Goal: Transaction & Acquisition: Purchase product/service

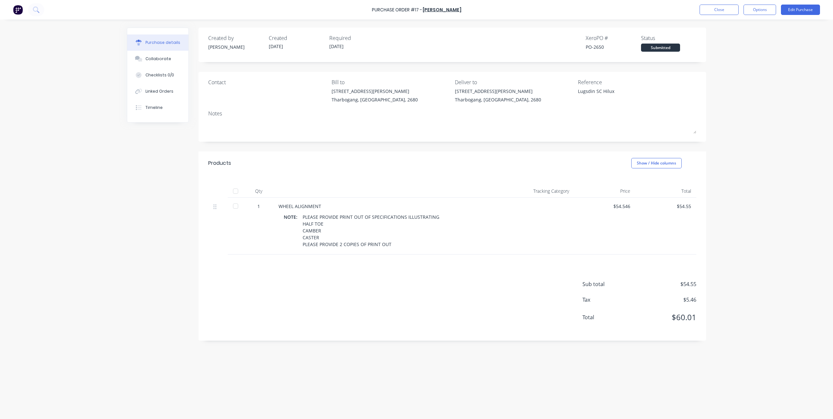
type textarea "x"
click at [716, 7] on button "Close" at bounding box center [719, 10] width 39 height 10
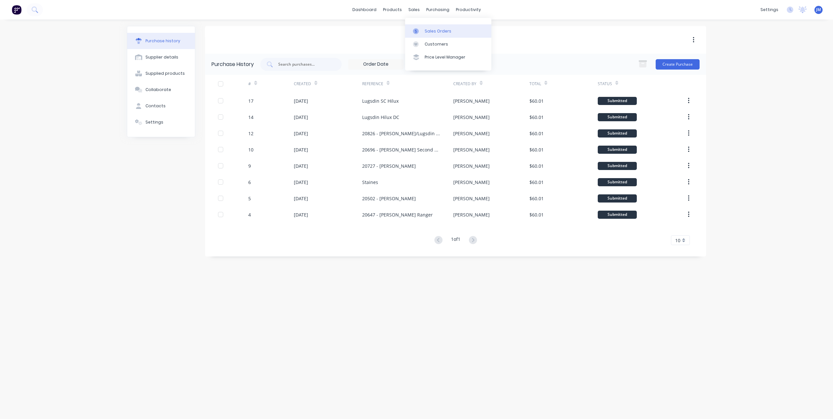
click at [417, 28] on icon at bounding box center [416, 31] width 6 height 6
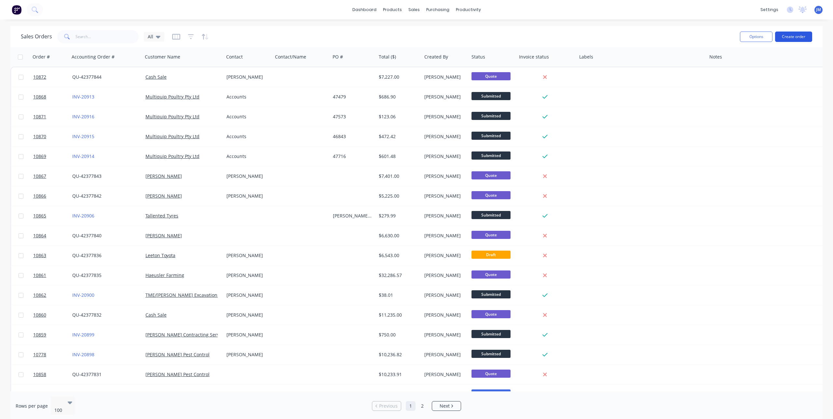
click at [801, 39] on button "Create order" at bounding box center [793, 37] width 37 height 10
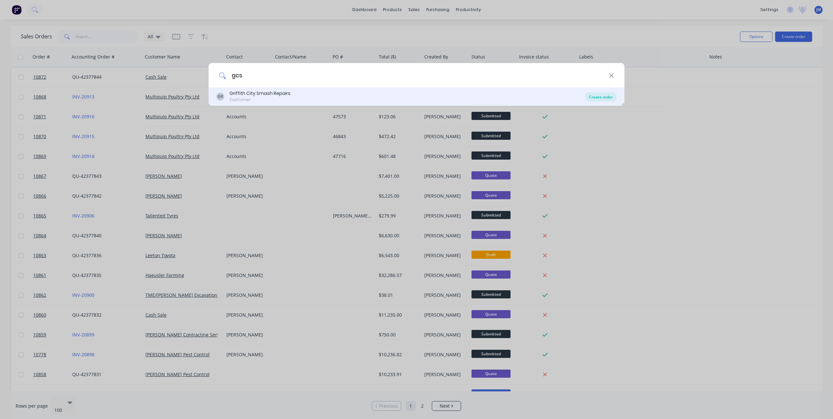
type input "gcs"
click at [599, 95] on div "Create order" at bounding box center [601, 96] width 32 height 9
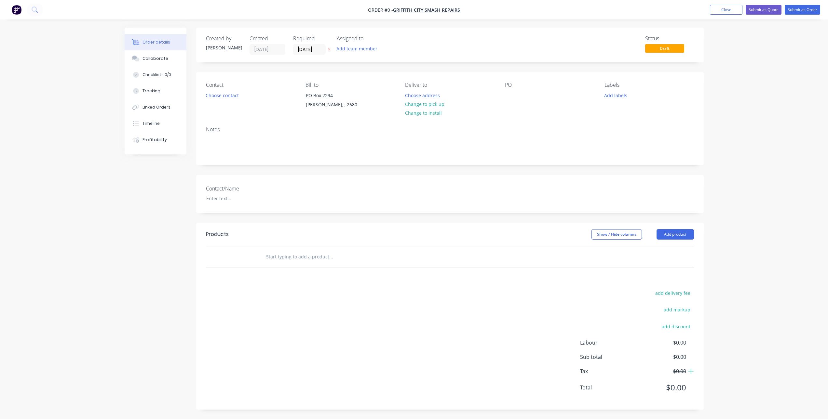
click at [325, 257] on input "text" at bounding box center [331, 257] width 130 height 13
type input "t"
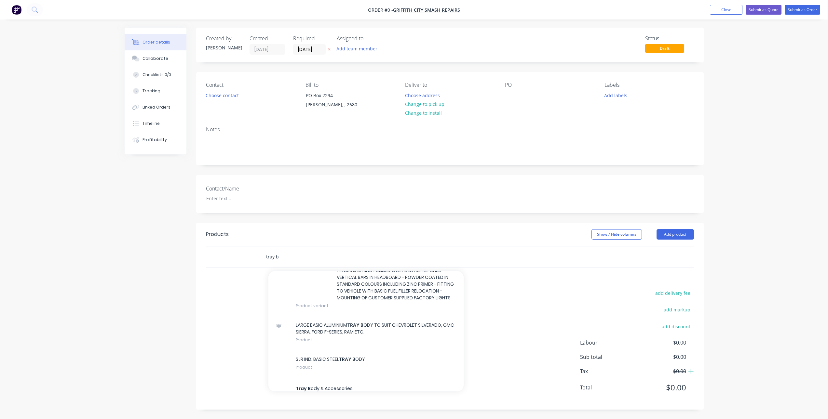
scroll to position [1367, 0]
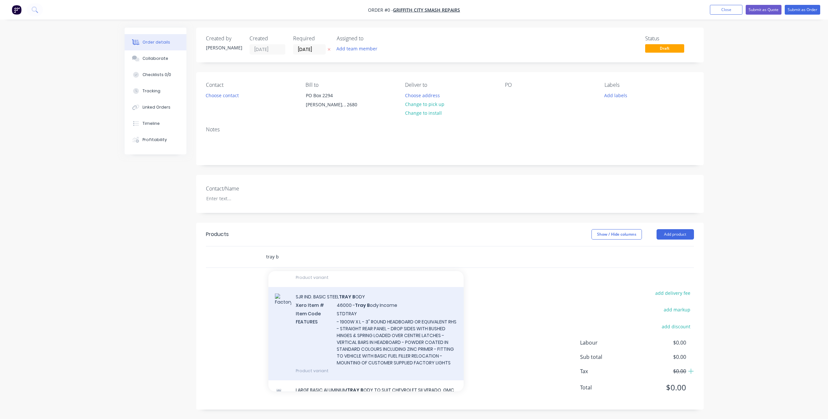
type input "tray b"
click at [358, 335] on div "SJR IND. BASIC STEEL TRAY B ODY Xero Item # 46000 - Tray B ody Income Item Code…" at bounding box center [365, 333] width 195 height 93
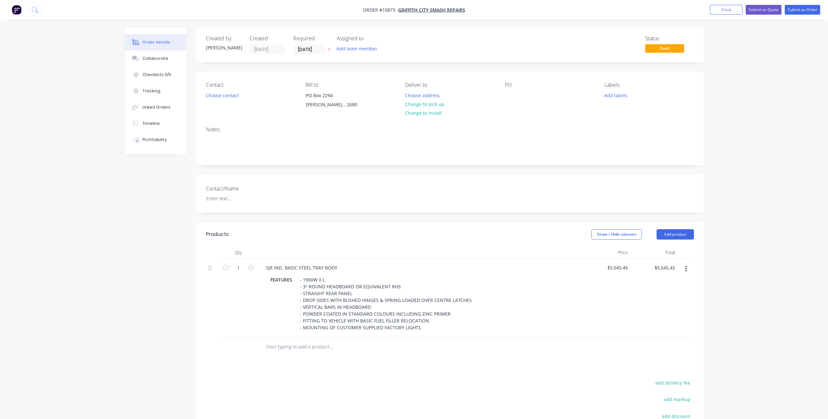
click at [309, 347] on input "text" at bounding box center [331, 347] width 130 height 13
type input "r"
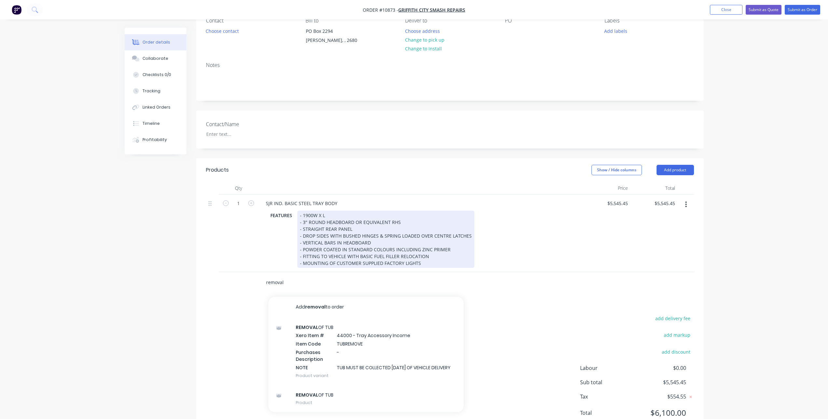
scroll to position [65, 0]
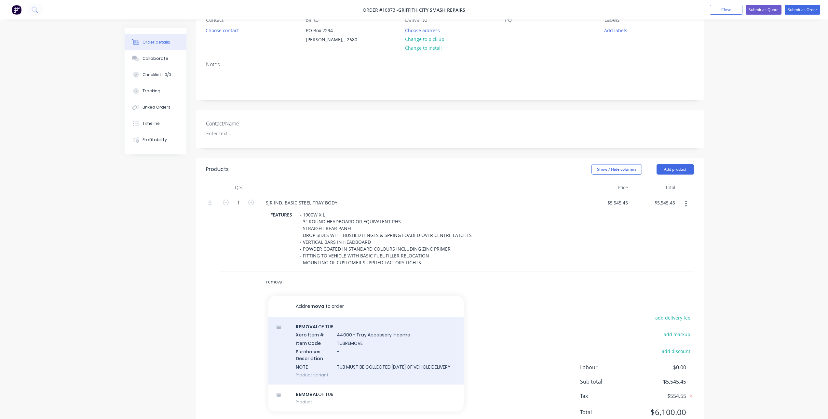
type input "removal"
click at [365, 333] on div "REMOVAL OF TUB Xero Item # 44000 - Tray Accessory Income Item Code TUBREMOVE Pu…" at bounding box center [365, 351] width 195 height 68
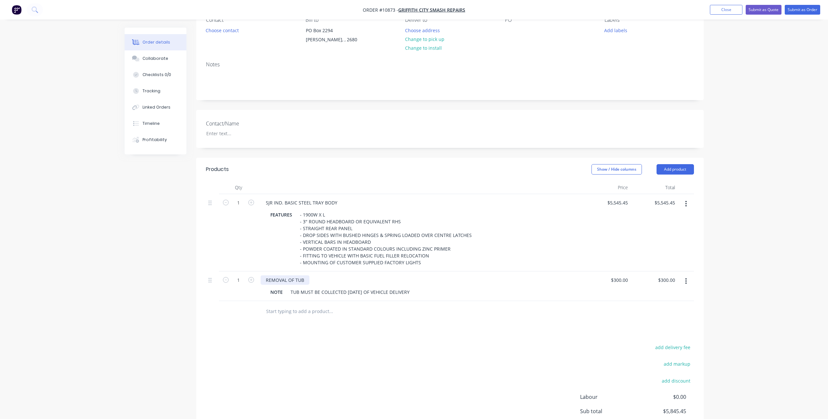
click at [298, 281] on div "REMOVAL OF TUB" at bounding box center [285, 280] width 49 height 9
drag, startPoint x: 294, startPoint y: 279, endPoint x: 304, endPoint y: 279, distance: 9.4
click at [304, 279] on div "REMOVAL OF TUB" at bounding box center [285, 280] width 49 height 9
click at [321, 293] on div "TUB MUST BE COLLECTED [DATE] OF VEHICLE DELIVERY" at bounding box center [350, 292] width 124 height 9
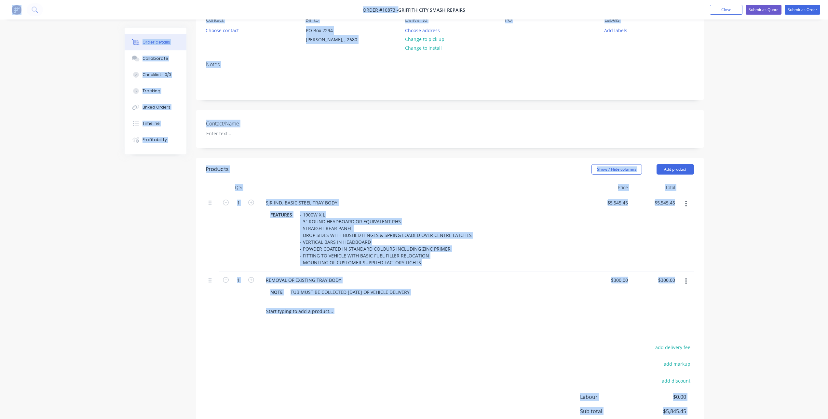
click at [337, 311] on input "text" at bounding box center [331, 311] width 130 height 13
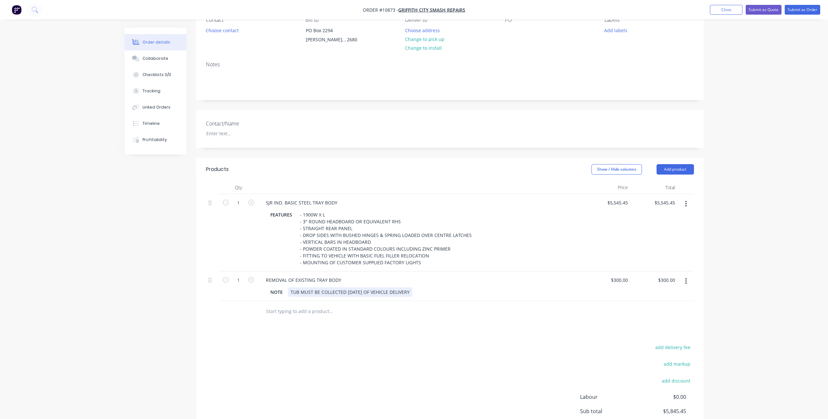
click at [339, 295] on div "TUB MUST BE COLLECTED [DATE] OF VEHICLE DELIVERY" at bounding box center [350, 292] width 124 height 9
click at [281, 290] on div "NOTE" at bounding box center [277, 292] width 18 height 9
click at [289, 344] on div "add delivery fee add markup add discount Labour $0.00 Sub total $5,845.45 Tax $…" at bounding box center [450, 398] width 488 height 111
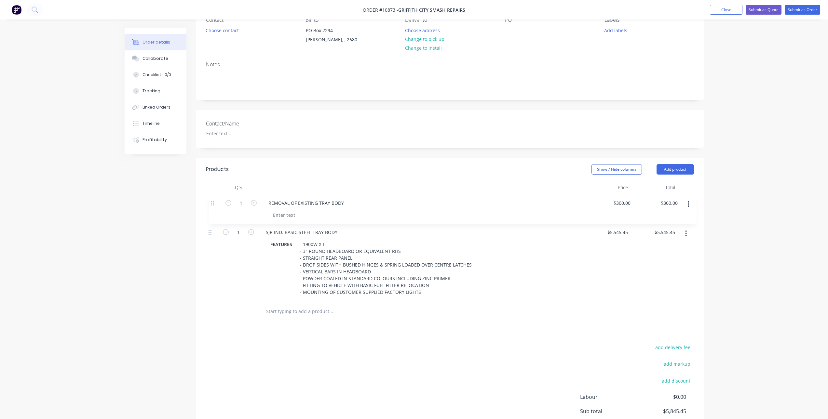
drag, startPoint x: 210, startPoint y: 283, endPoint x: 213, endPoint y: 204, distance: 79.1
click at [213, 204] on div "1 SJR IND. BASIC STEEL TRAY BODY FEATURES - 1900W X L - 3" ROUND HEADBOARD OR E…" at bounding box center [450, 247] width 488 height 107
click at [311, 310] on input "text" at bounding box center [331, 311] width 130 height 13
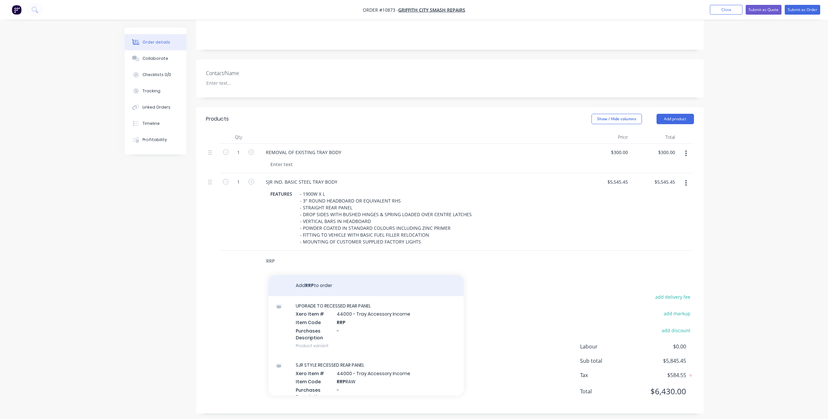
scroll to position [120, 0]
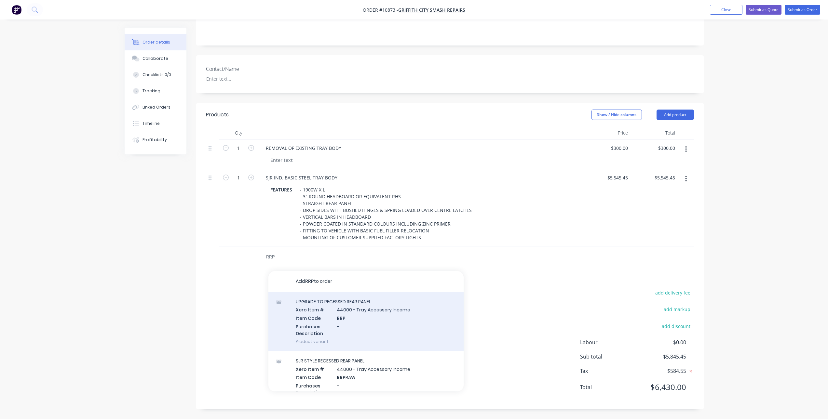
type input "RRP"
click at [371, 309] on div "UPGRADE TO RECESSED REAR PANEL Xero Item # 44000 - Tray Accessory Income Item C…" at bounding box center [365, 321] width 195 height 59
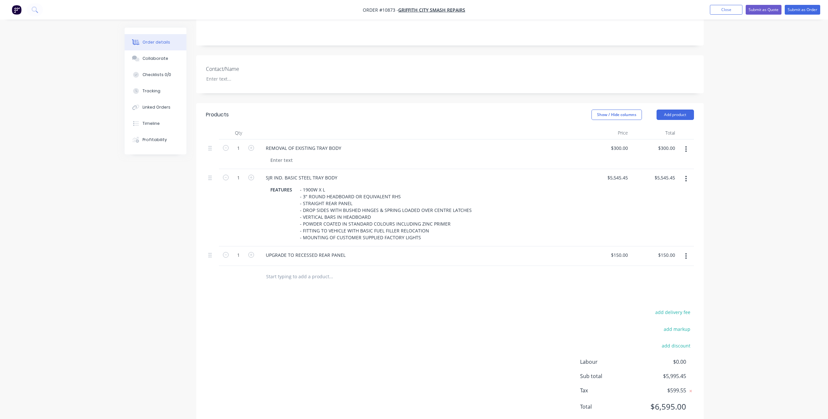
click at [290, 275] on input "text" at bounding box center [331, 276] width 130 height 13
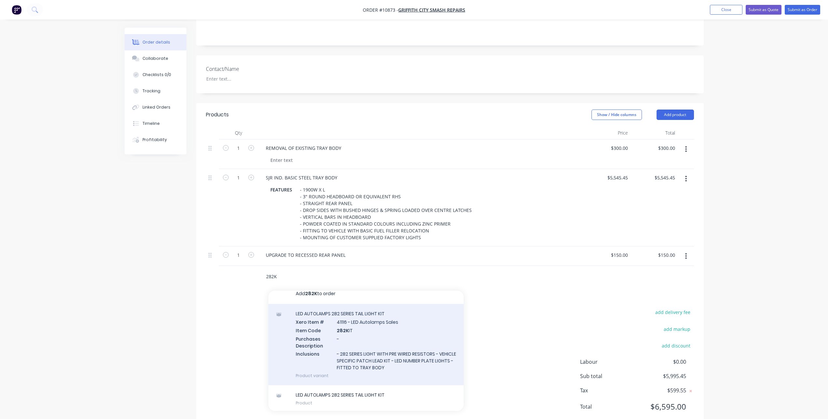
scroll to position [9, 0]
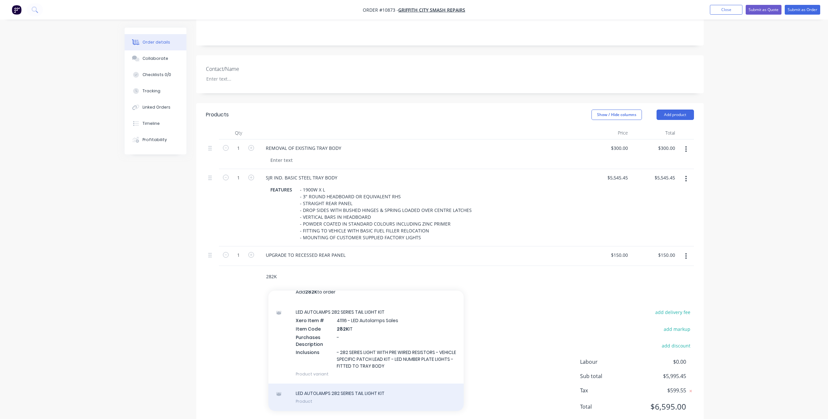
type input "282K"
click at [346, 397] on div "LED AUTOLAMPS 282 SERIES TAIL LIGHT KIT Product" at bounding box center [365, 397] width 195 height 27
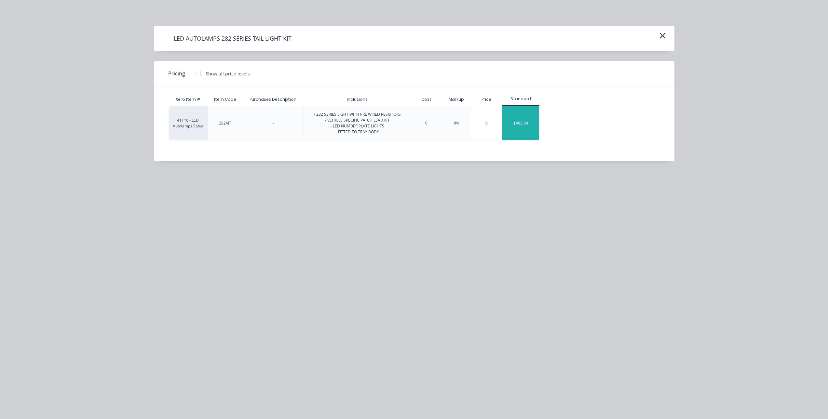
click at [528, 126] on div "$463.64" at bounding box center [520, 123] width 37 height 34
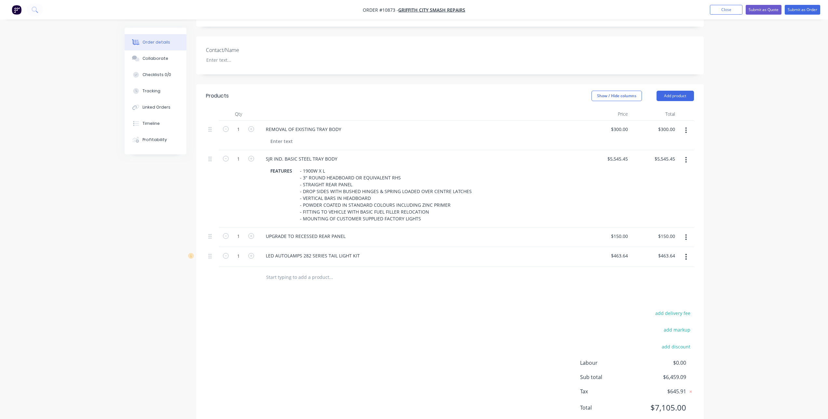
scroll to position [159, 0]
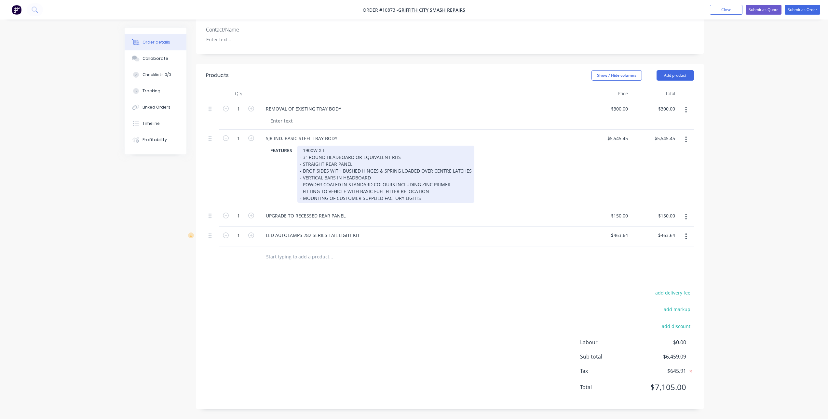
click at [322, 149] on div "- 1900W X L - 3" ROUND HEADBOARD OR EQUIVALENT RHS - STRAIGHT REAR PANEL - DROP…" at bounding box center [385, 174] width 177 height 57
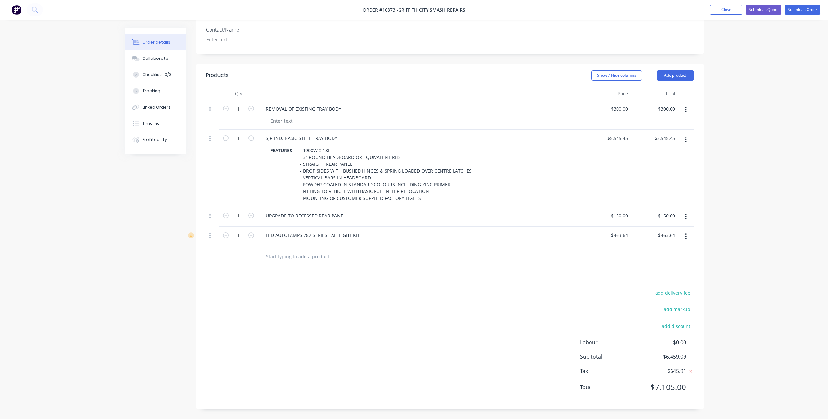
click at [686, 237] on icon "button" at bounding box center [686, 237] width 1 height 6
click at [660, 289] on div "Delete" at bounding box center [663, 292] width 50 height 9
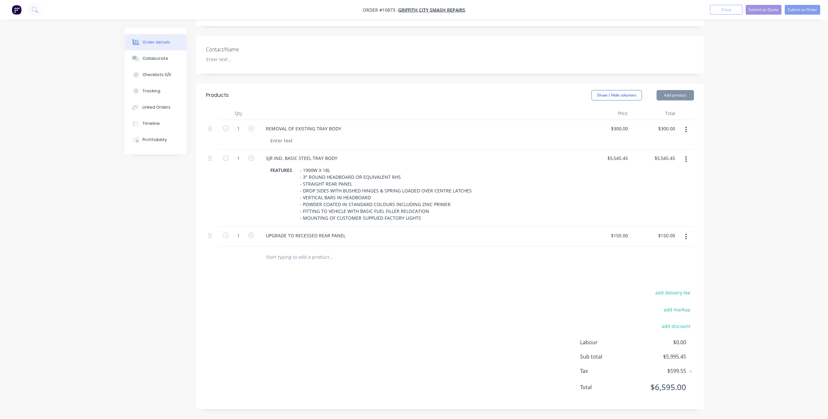
scroll to position [139, 0]
click at [686, 237] on icon "button" at bounding box center [686, 236] width 2 height 7
click at [655, 290] on div "Delete" at bounding box center [663, 292] width 50 height 9
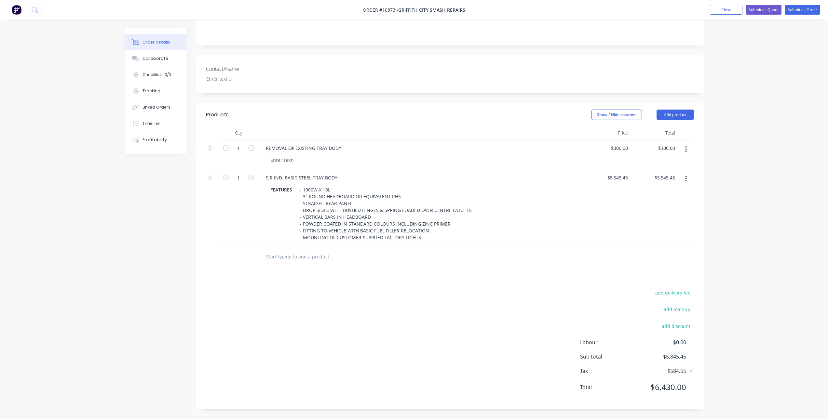
click at [687, 180] on button "button" at bounding box center [685, 179] width 15 height 12
click at [641, 234] on div "Delete" at bounding box center [663, 234] width 50 height 9
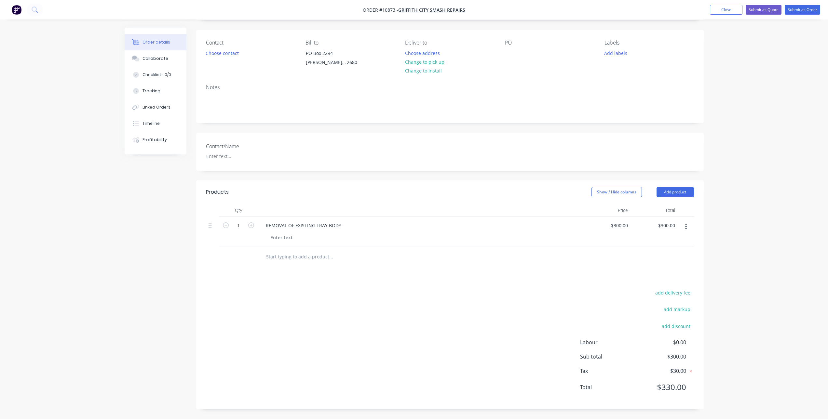
click at [314, 260] on input "text" at bounding box center [331, 257] width 130 height 13
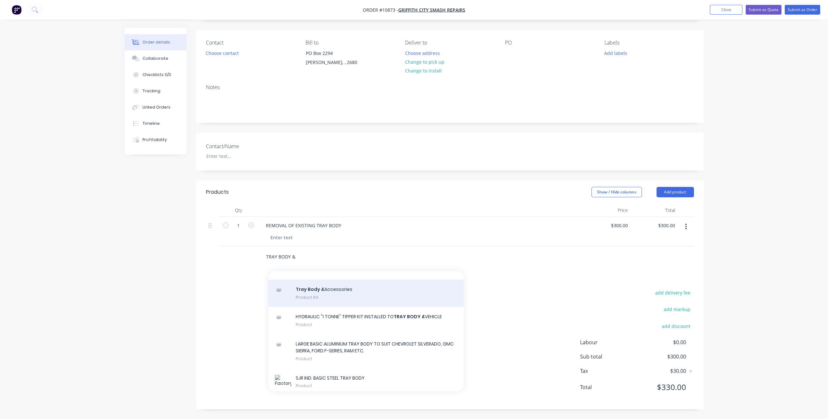
type input "TRAY BODY &"
click at [346, 307] on div "Tray Body & Accessories Product Kit" at bounding box center [365, 293] width 195 height 27
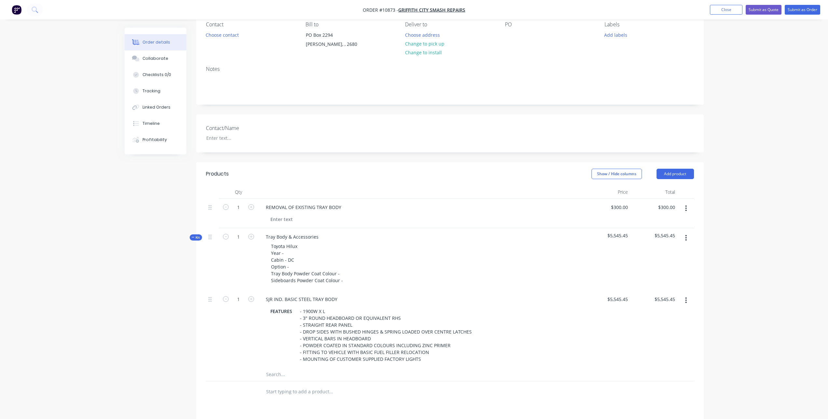
scroll to position [75, 0]
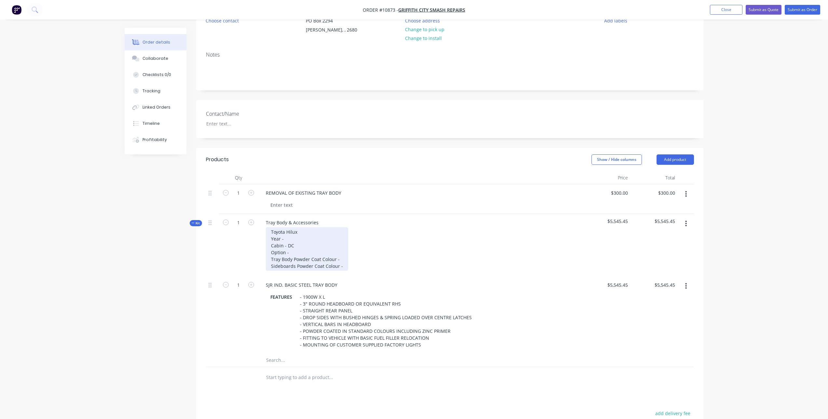
click at [295, 237] on div "Toyota Hilux Year - Cabin - DC Option - Tray Body Powder Coat Colour - Sideboar…" at bounding box center [307, 249] width 82 height 44
click at [305, 253] on div "Toyota Hilux Year - 2013 Cabin - DC Option - Tray Body Powder Coat Colour - [ME…" at bounding box center [312, 249] width 93 height 44
click at [340, 258] on div "Toyota Hilux Year - 2013 Cabin - DC Option - SR Tray Body Powder Coat Colour - …" at bounding box center [312, 249] width 93 height 44
drag, startPoint x: 379, startPoint y: 258, endPoint x: 339, endPoint y: 258, distance: 39.7
click at [339, 258] on div "Toyota Hilux Year - 2013 Cabin - DC Option - SR Tray Body Powder Coat Colour - …" at bounding box center [325, 249] width 119 height 44
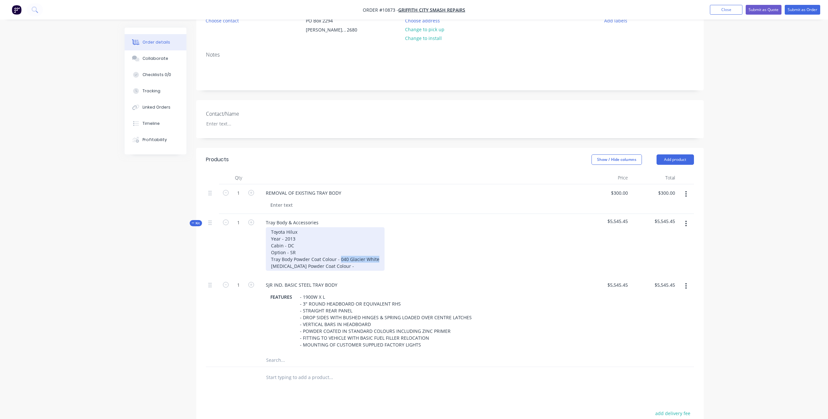
copy div "040 Glacier White"
click at [351, 264] on div "Toyota Hilux Year - 2013 Cabin - DC Option - SR Tray Body Powder Coat Colour - …" at bounding box center [325, 249] width 119 height 44
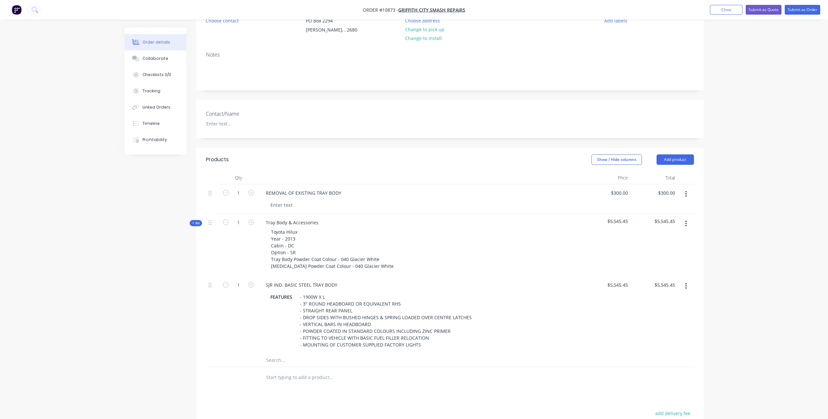
click at [367, 281] on div "SJR IND. BASIC STEEL TRAY BODY" at bounding box center [421, 285] width 320 height 9
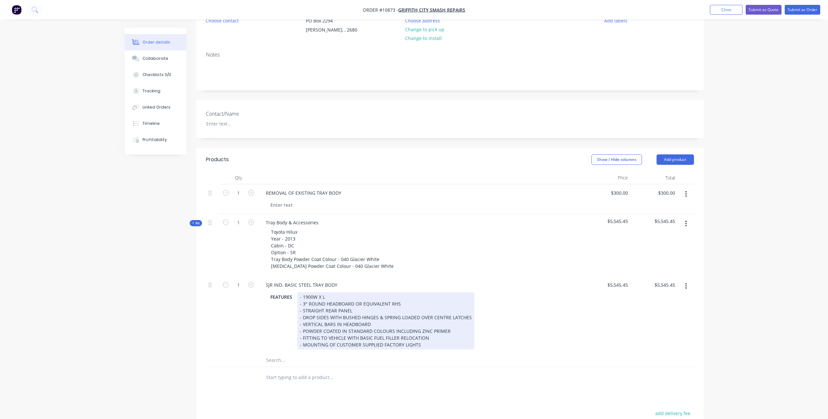
click at [322, 297] on div "- 1900W X L - 3" ROUND HEADBOARD OR EQUIVALENT RHS - STRAIGHT REAR PANEL - DROP…" at bounding box center [385, 321] width 177 height 57
click at [363, 313] on div "- 1900W X 1800L - 3" ROUND HEADBOARD OR EQUIVALENT RHS - STRAIGHT REAR PANEL - …" at bounding box center [385, 321] width 177 height 57
click at [347, 303] on div "- 1900W X 1800L - 3" ROUND HEADBOARD OR EQUIVALENT RHS - STRAIGHT REAR PANEL - …" at bounding box center [385, 321] width 177 height 57
drag, startPoint x: 354, startPoint y: 304, endPoint x: 409, endPoint y: 306, distance: 55.7
click at [409, 306] on div "- 1900W X 1800L - 3" ROUND HEADBOARD OR EQUIVALENT RHS - STRAIGHT REAR PANEL - …" at bounding box center [385, 321] width 177 height 57
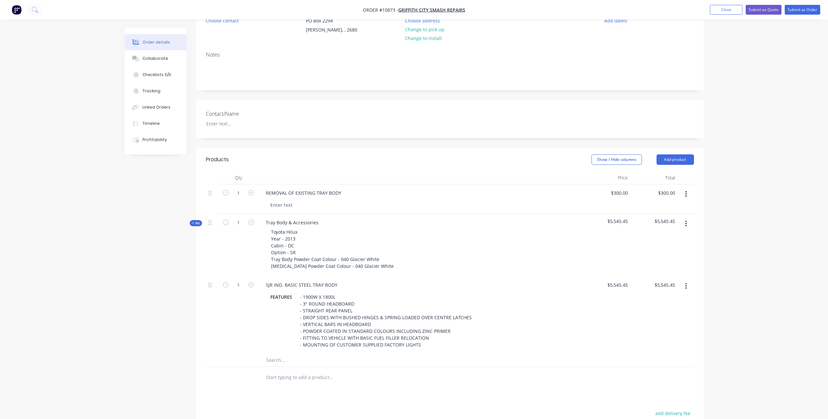
click at [301, 362] on input "text" at bounding box center [331, 360] width 130 height 13
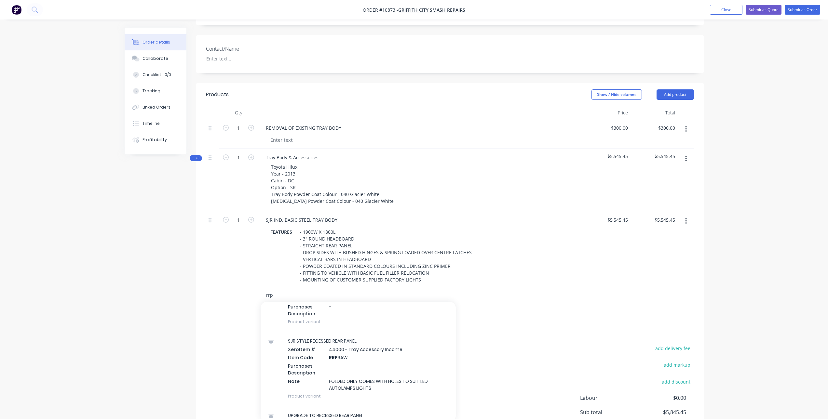
scroll to position [65, 0]
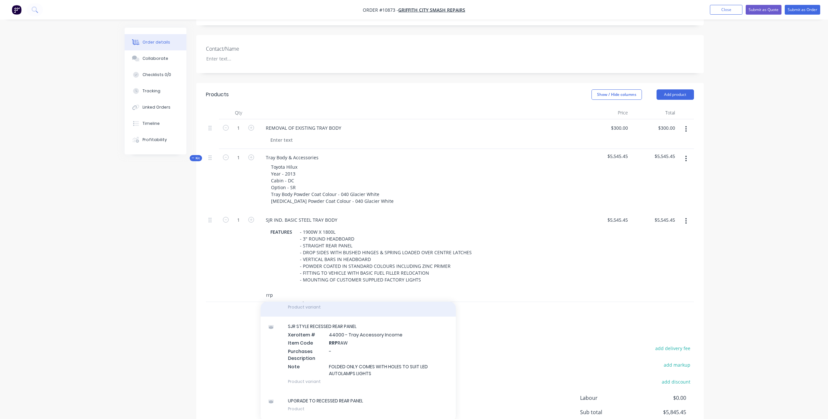
type input "rrp"
click at [349, 316] on div "UPGRADE TO RECESSED REAR PANEL Xero Item # 44000 - Tray Accessory Income Item C…" at bounding box center [358, 287] width 195 height 59
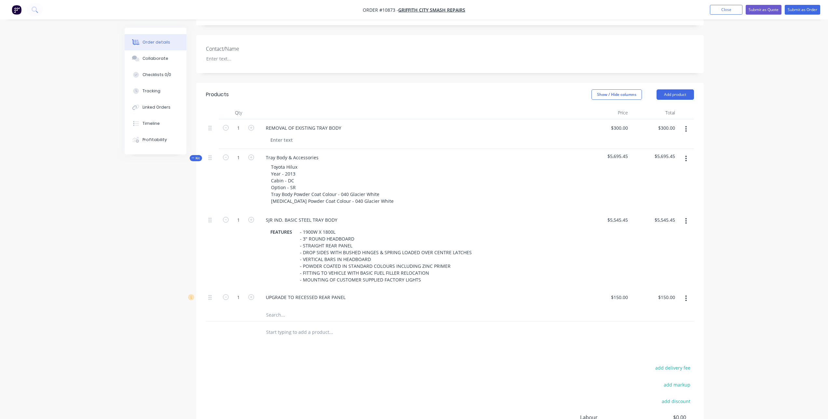
click at [289, 315] on input "text" at bounding box center [331, 314] width 130 height 13
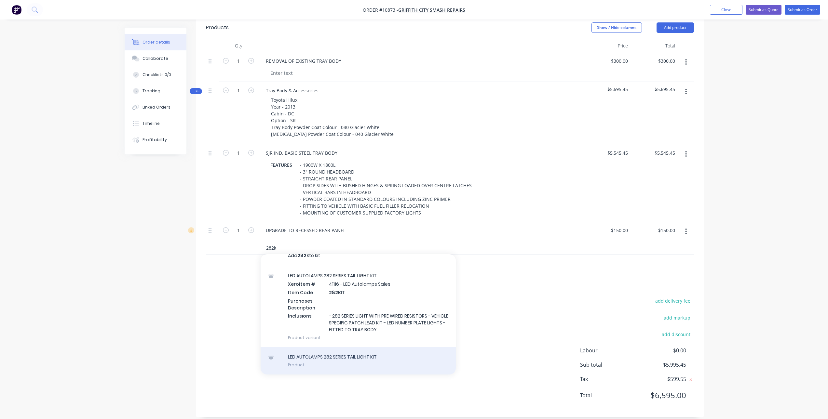
scroll to position [215, 0]
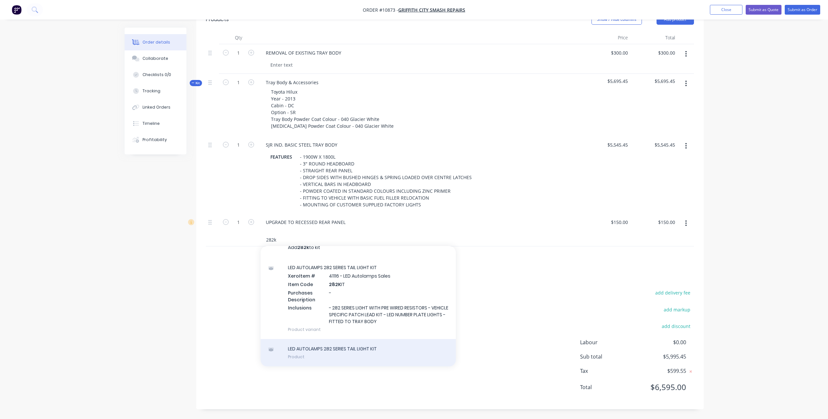
type input "282k"
click at [343, 356] on div "LED AUTOLAMPS 282 SERIES TAIL LIGHT KIT Product" at bounding box center [358, 352] width 195 height 27
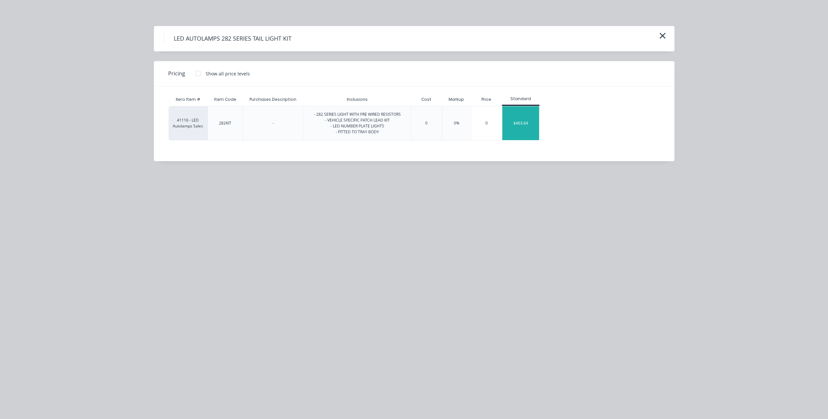
click at [534, 122] on div "$463.64" at bounding box center [520, 123] width 37 height 34
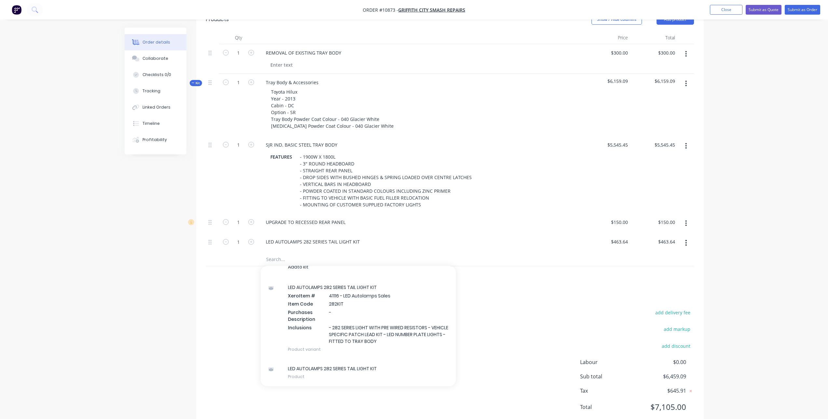
click at [522, 304] on div "Products Show / Hide columns Add product Qty Price Total 1 REMOVAL OF EXISTING …" at bounding box center [450, 219] width 508 height 422
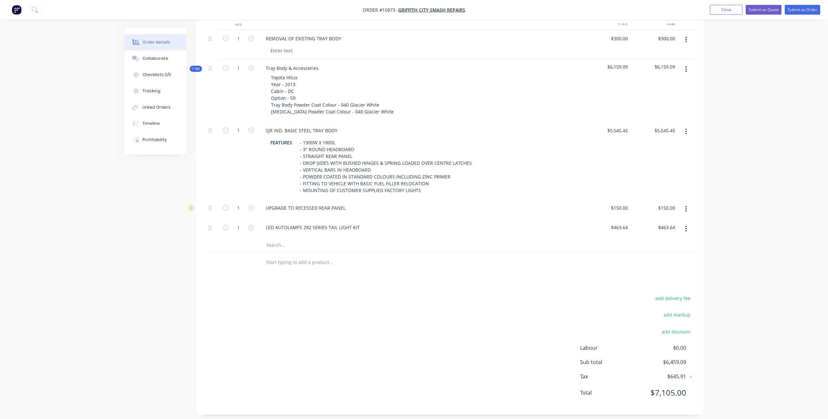
scroll to position [235, 0]
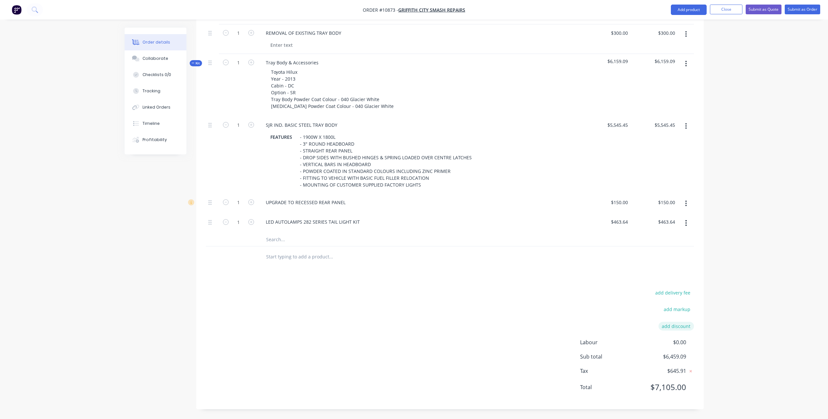
click at [668, 328] on button "add discount" at bounding box center [676, 326] width 35 height 9
click at [665, 326] on input at bounding box center [668, 329] width 29 height 10
type input "10%"
click at [590, 320] on div "add delivery fee add markup Discount name (Optional) 10% 10% 0% Labour $0.00 Su…" at bounding box center [450, 345] width 488 height 110
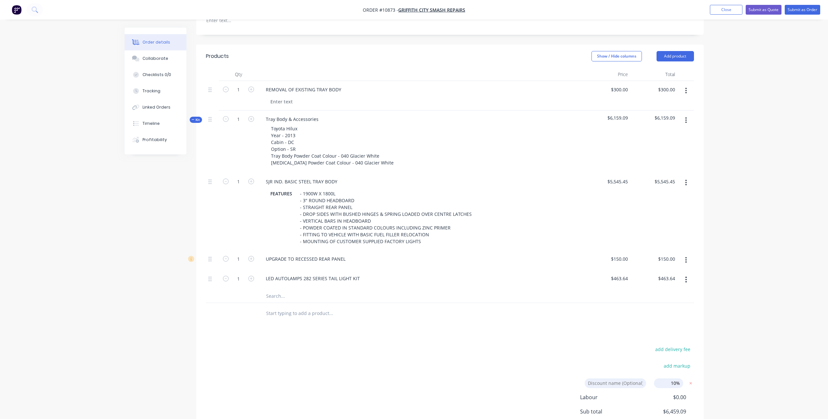
scroll to position [103, 0]
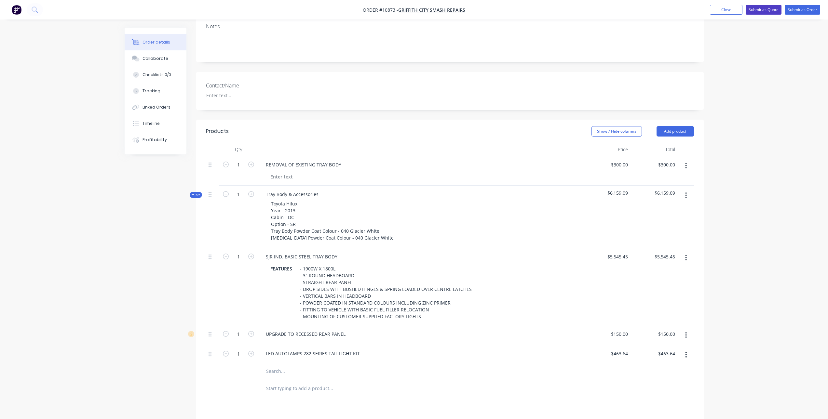
click at [760, 6] on button "Submit as Quote" at bounding box center [764, 10] width 36 height 10
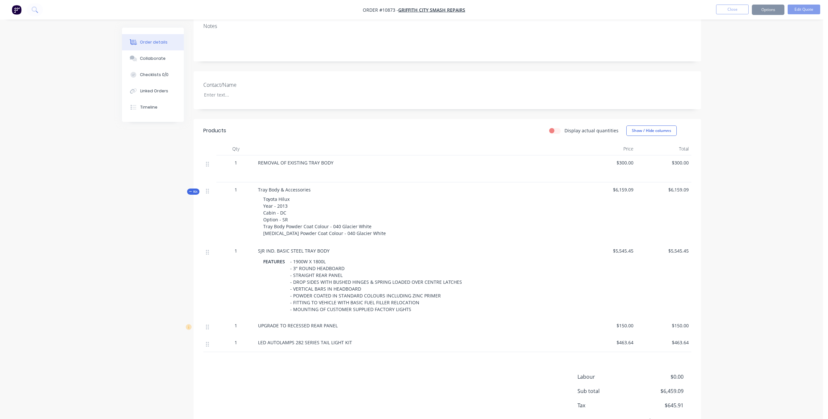
scroll to position [0, 0]
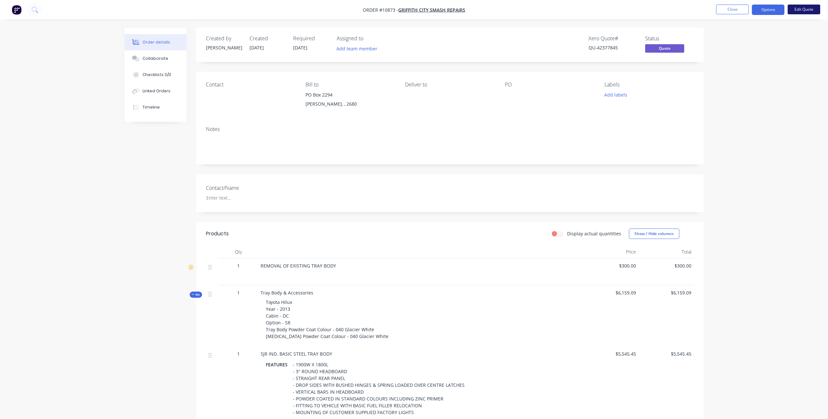
click at [789, 10] on button "Edit Quote" at bounding box center [804, 10] width 33 height 10
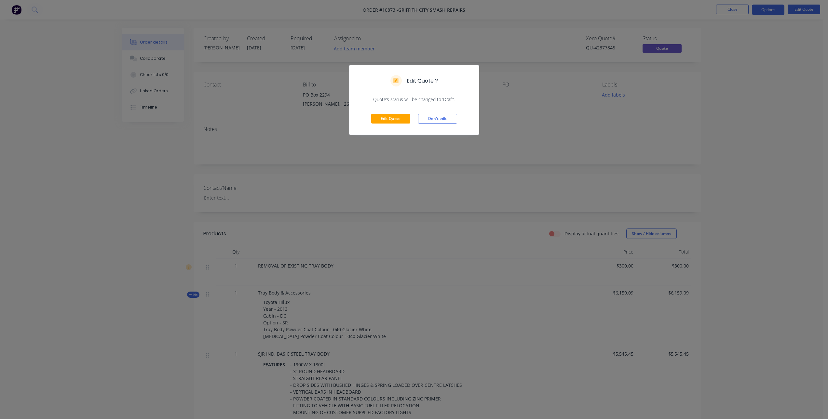
click at [397, 114] on div "Edit Quote Don't edit" at bounding box center [414, 119] width 130 height 32
click at [396, 117] on button "Edit Quote" at bounding box center [390, 119] width 39 height 10
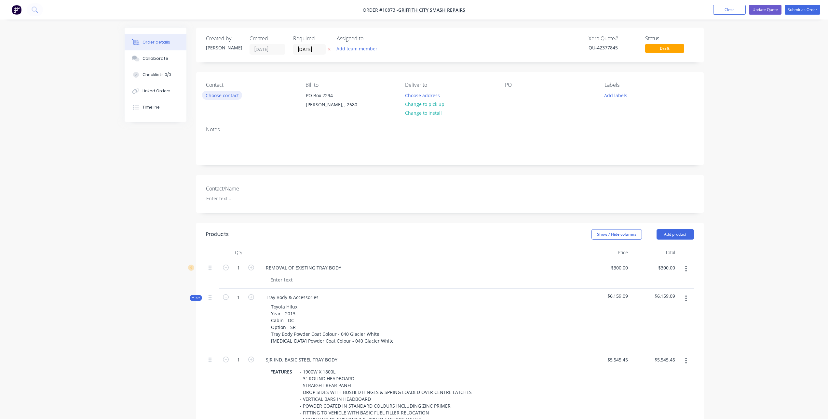
click at [218, 94] on button "Choose contact" at bounding box center [222, 95] width 40 height 9
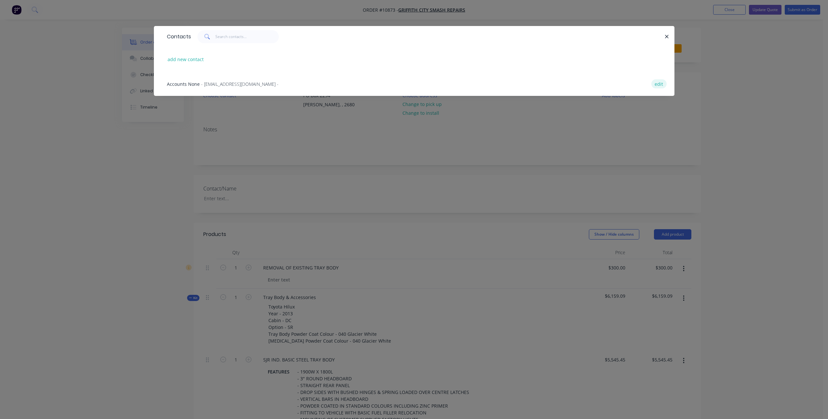
click at [654, 82] on button "edit" at bounding box center [658, 83] width 15 height 9
select select "AU"
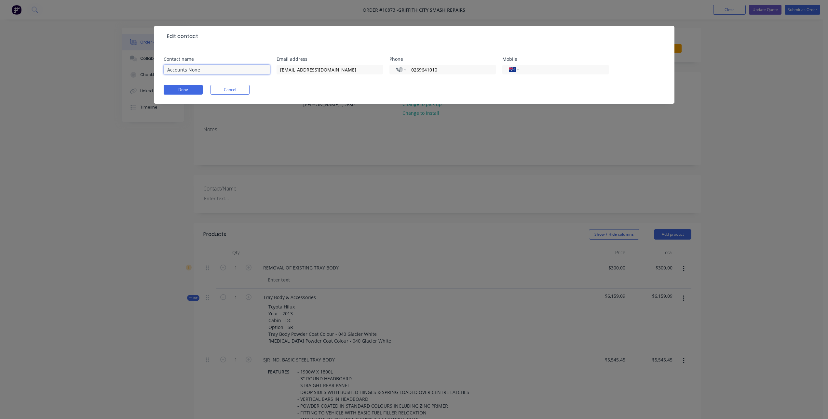
click at [219, 69] on input "Accounts None" at bounding box center [217, 70] width 106 height 10
type input "Accounts"
click at [174, 90] on button "Done" at bounding box center [183, 90] width 39 height 10
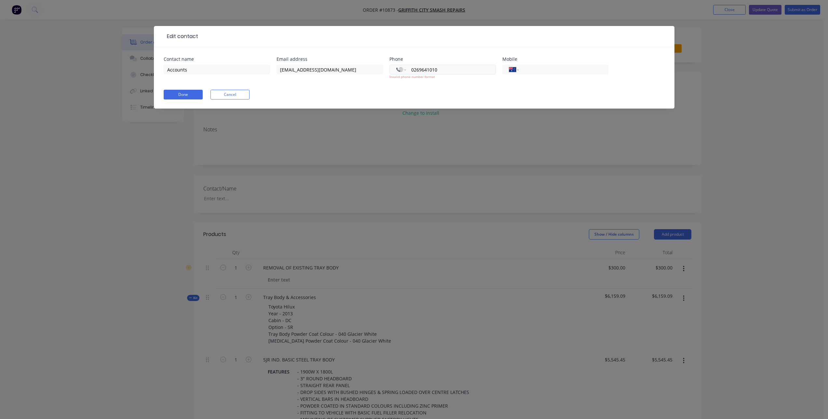
drag, startPoint x: 454, startPoint y: 72, endPoint x: 389, endPoint y: 69, distance: 64.5
click at [390, 69] on div "International [GEOGRAPHIC_DATA] [GEOGRAPHIC_DATA] [GEOGRAPHIC_DATA] [GEOGRAPHIC…" at bounding box center [443, 70] width 106 height 10
select select "AU"
click at [194, 92] on button "Done" at bounding box center [183, 95] width 39 height 10
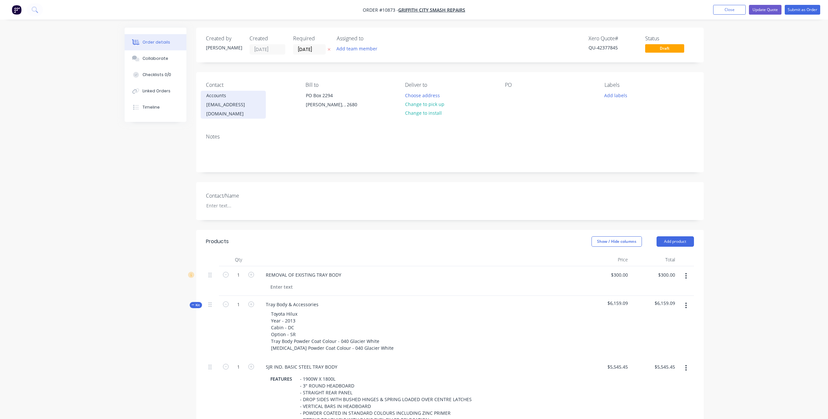
click at [220, 99] on div "Accounts" at bounding box center [233, 95] width 54 height 9
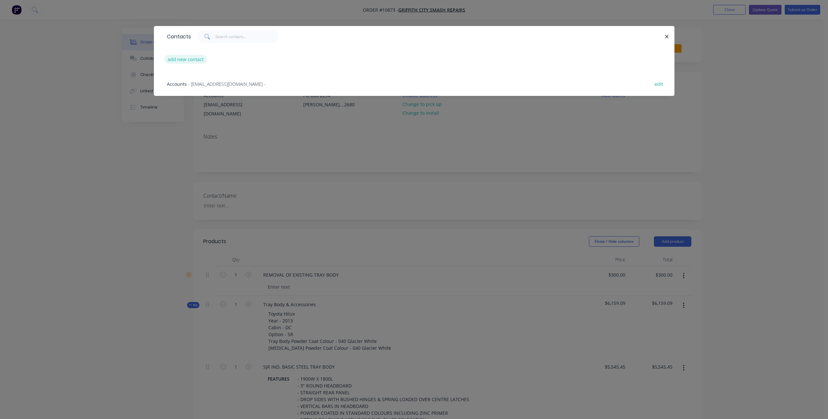
click at [186, 63] on button "add new contact" at bounding box center [185, 59] width 43 height 9
select select "AU"
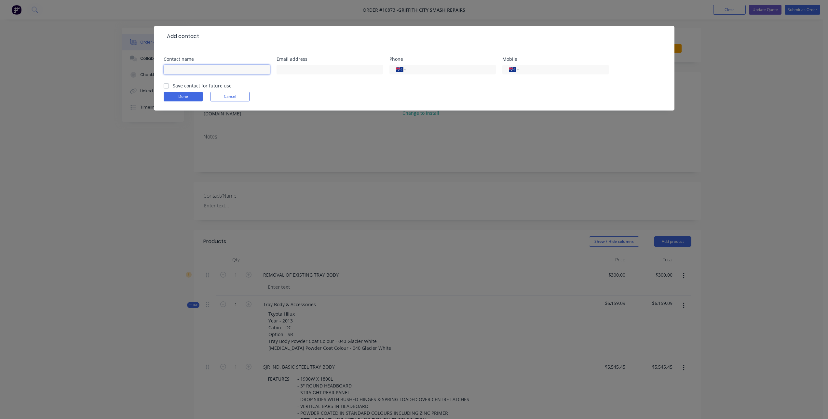
click at [184, 69] on input "text" at bounding box center [217, 70] width 106 height 10
type input "[PERSON_NAME]"
click at [302, 68] on input "text" at bounding box center [330, 70] width 106 height 10
type input "[EMAIL_ADDRESS][DOMAIN_NAME]"
click at [551, 72] on input "tel" at bounding box center [563, 69] width 78 height 7
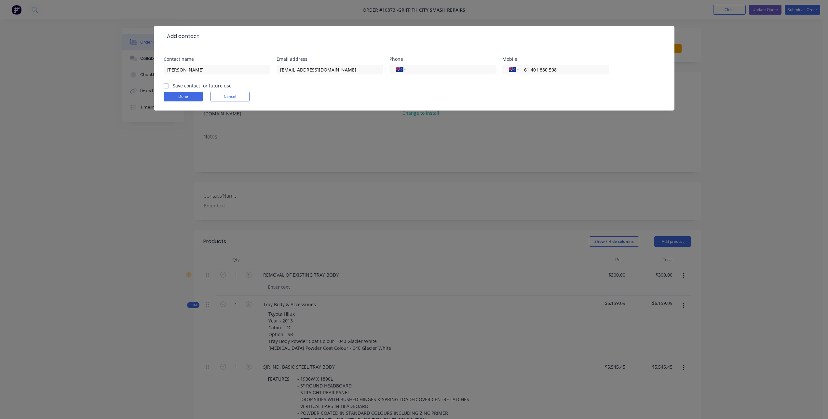
type input "61 401 880 508"
click at [173, 86] on label "Save contact for future use" at bounding box center [202, 85] width 59 height 7
click at [166, 86] on input "Save contact for future use" at bounding box center [166, 85] width 5 height 6
checkbox input "true"
click at [188, 94] on button "Done" at bounding box center [183, 97] width 39 height 10
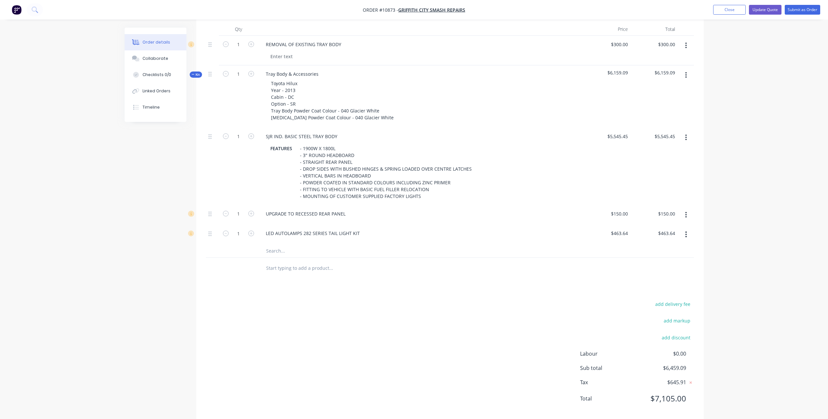
scroll to position [242, 0]
click at [760, 10] on button "Update Quote" at bounding box center [765, 10] width 33 height 10
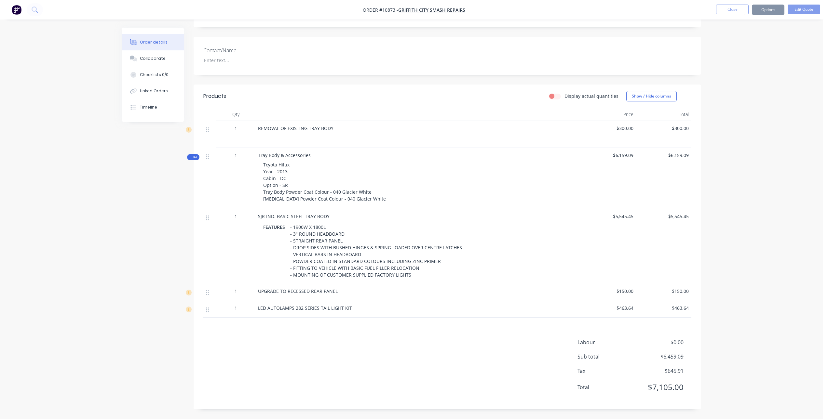
scroll to position [0, 0]
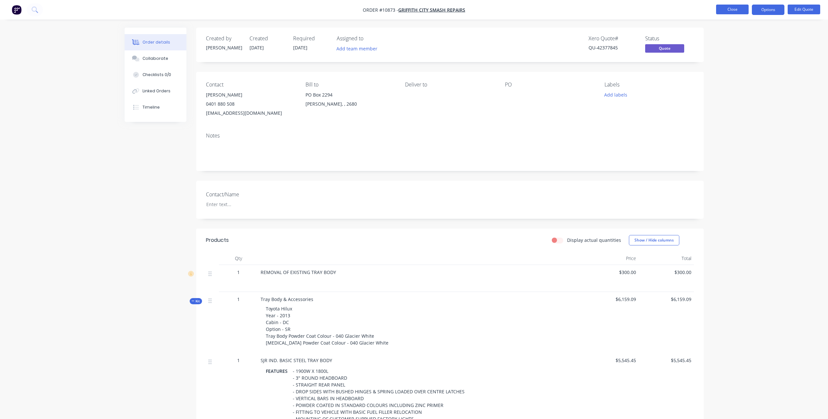
click at [734, 10] on button "Close" at bounding box center [732, 10] width 33 height 10
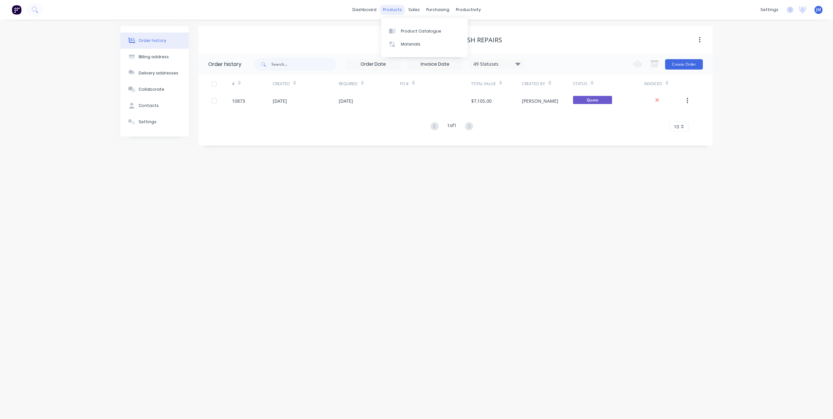
click at [395, 9] on div "products" at bounding box center [392, 10] width 25 height 10
click at [417, 31] on div "Product Catalogue" at bounding box center [421, 31] width 40 height 6
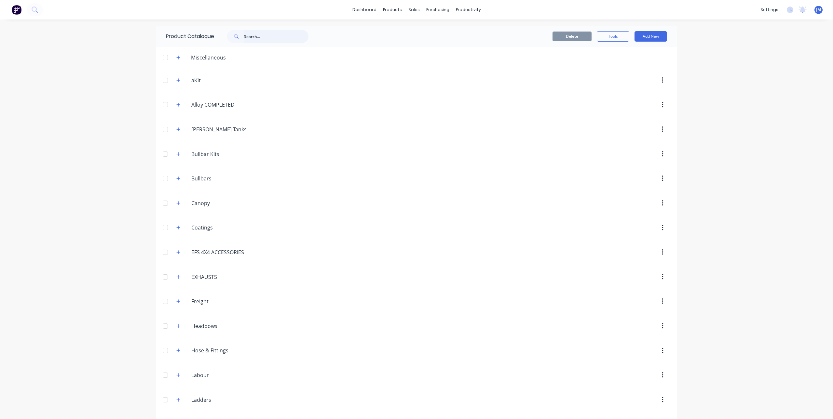
click at [276, 39] on input "text" at bounding box center [276, 36] width 64 height 13
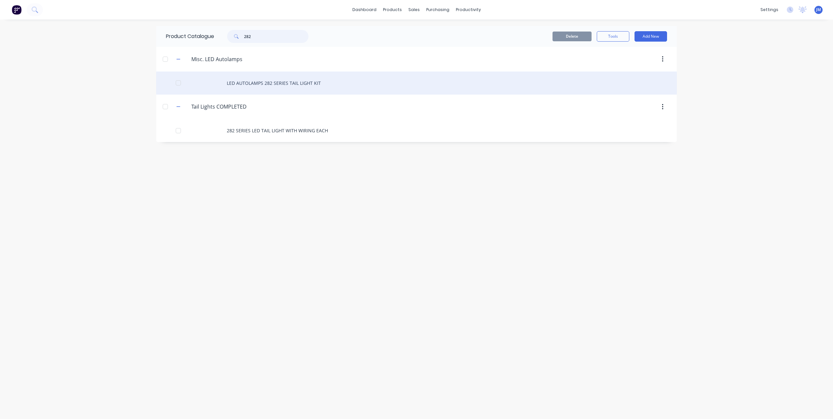
type input "282"
click at [288, 86] on div "LED AUTOLAMPS 282 SERIES TAIL LIGHT KIT" at bounding box center [416, 83] width 521 height 23
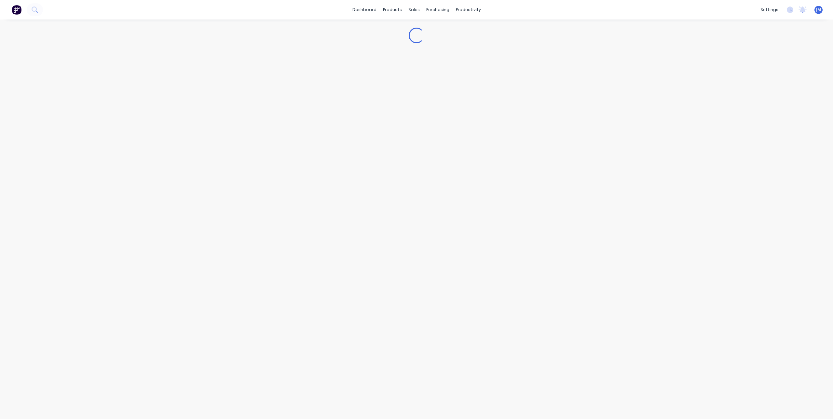
type textarea "x"
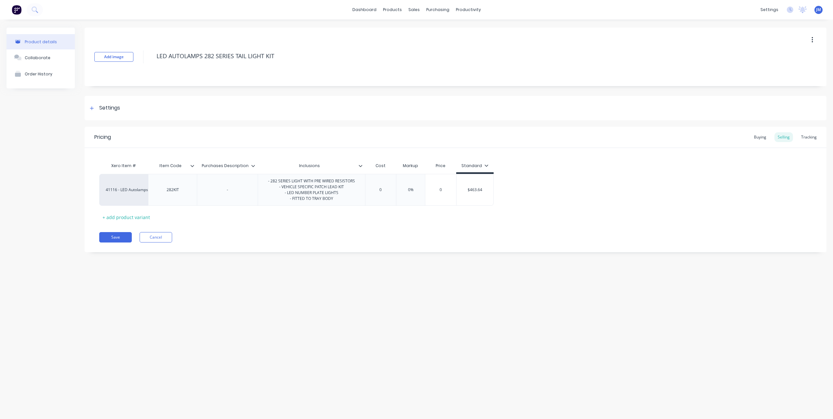
drag, startPoint x: 324, startPoint y: 166, endPoint x: 275, endPoint y: 165, distance: 49.5
click at [275, 165] on input "Inclusions" at bounding box center [309, 166] width 103 height 6
type input "INCLUSIONS"
click at [360, 168] on input "INCLUSIONS" at bounding box center [309, 166] width 103 height 6
click at [362, 165] on icon at bounding box center [361, 166] width 4 height 4
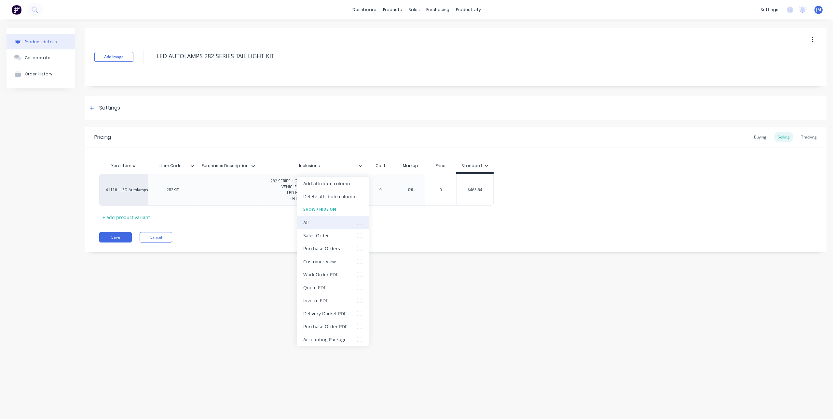
click at [359, 224] on div at bounding box center [359, 222] width 13 height 13
click at [444, 241] on div "Save Cancel" at bounding box center [462, 237] width 727 height 10
click at [113, 56] on button "Add image" at bounding box center [113, 57] width 39 height 10
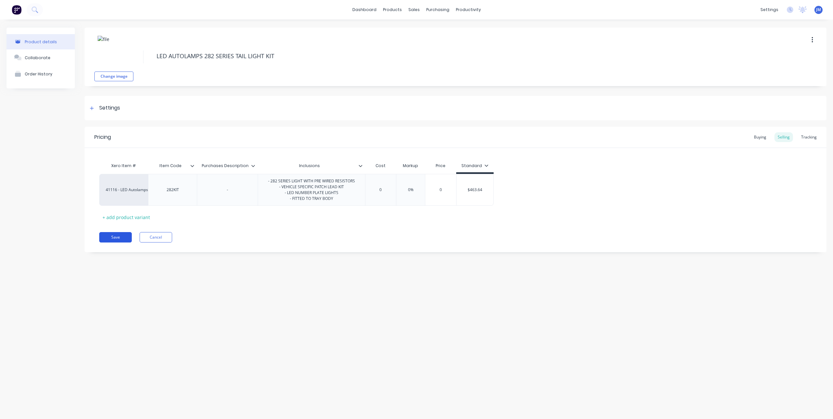
click at [118, 238] on button "Save" at bounding box center [115, 237] width 33 height 10
type textarea "x"
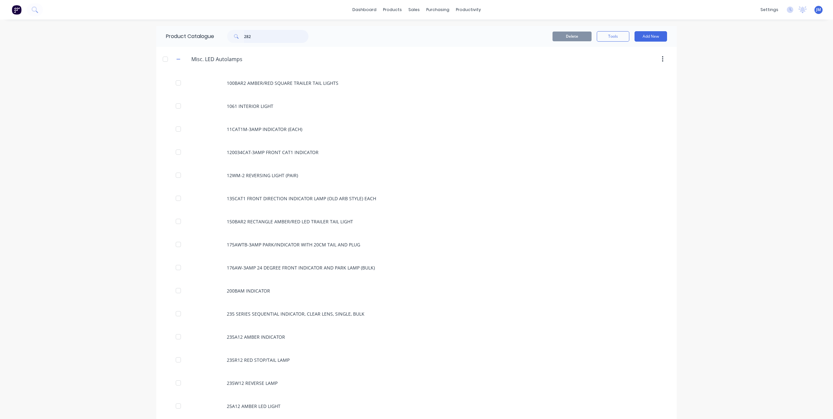
click at [271, 41] on input "282" at bounding box center [276, 36] width 64 height 13
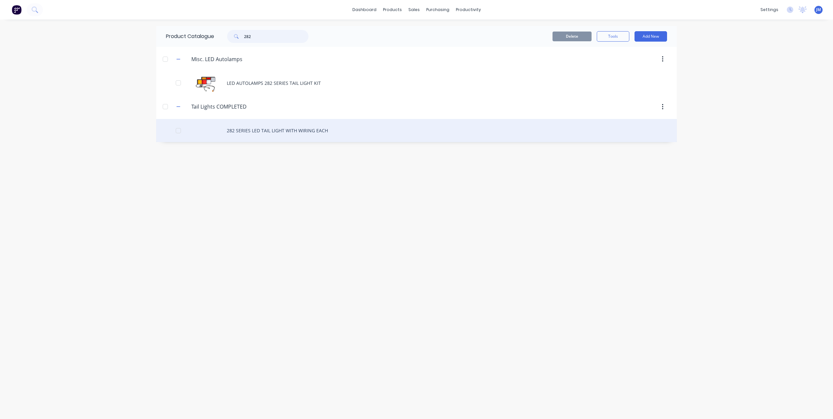
type input "282"
click at [258, 130] on div "282 SERIES LED TAIL LIGHT WITH WIRING EACH" at bounding box center [416, 130] width 521 height 23
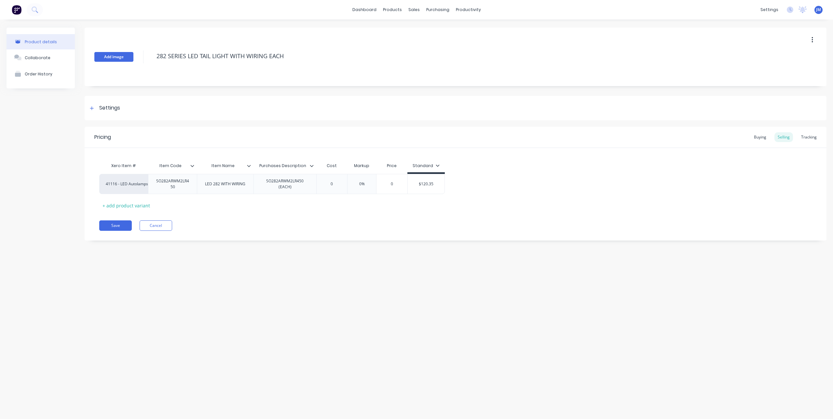
click at [119, 58] on button "Add image" at bounding box center [113, 57] width 39 height 10
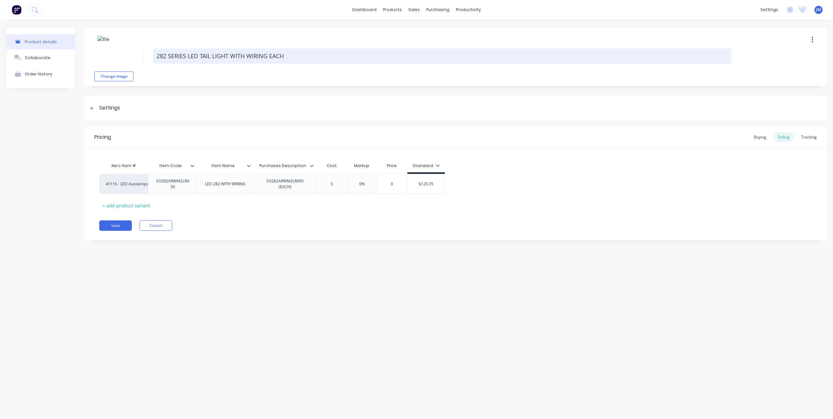
click at [231, 58] on textarea "282 SERIES LED TAIL LIGHT WITH WIRING EACH" at bounding box center [442, 55] width 578 height 15
click at [249, 59] on textarea "282 SERIES LED TAIL LIGHT WITH WIRING EACH" at bounding box center [442, 55] width 578 height 15
drag, startPoint x: 289, startPoint y: 56, endPoint x: 230, endPoint y: 58, distance: 59.6
click at [230, 58] on textarea "282 SERIES LED TAIL LIGHT WITH WIRING EACH" at bounding box center [442, 55] width 578 height 15
type textarea "x"
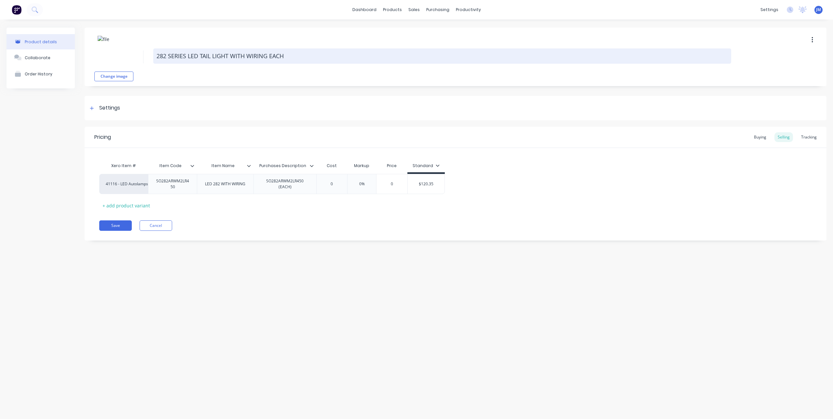
type textarea "282 SERIES LED TAIL LIGHT"
click at [158, 57] on textarea "282 SERIES LED TAIL LIGHT" at bounding box center [442, 55] width 578 height 15
type textarea "x"
type textarea "L282 SERIES LED TAIL LIGHT"
type textarea "x"
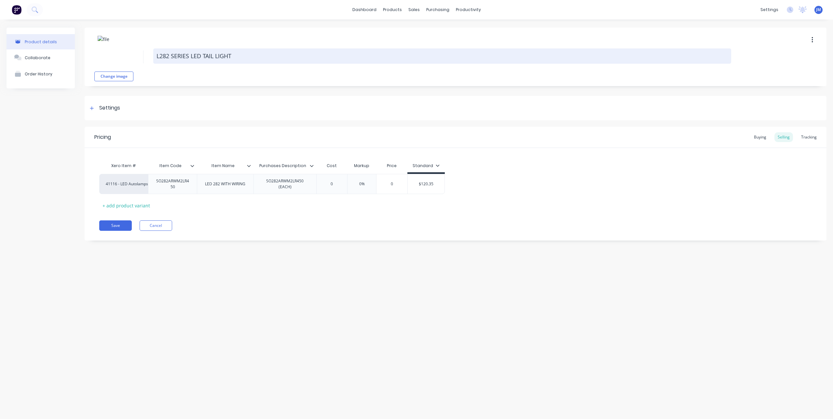
type textarea "LE282 SERIES LED TAIL LIGHT"
type textarea "x"
type textarea "LED282 SERIES LED TAIL LIGHT"
type textarea "x"
type textarea "LED 282 SERIES LED TAIL LIGHT"
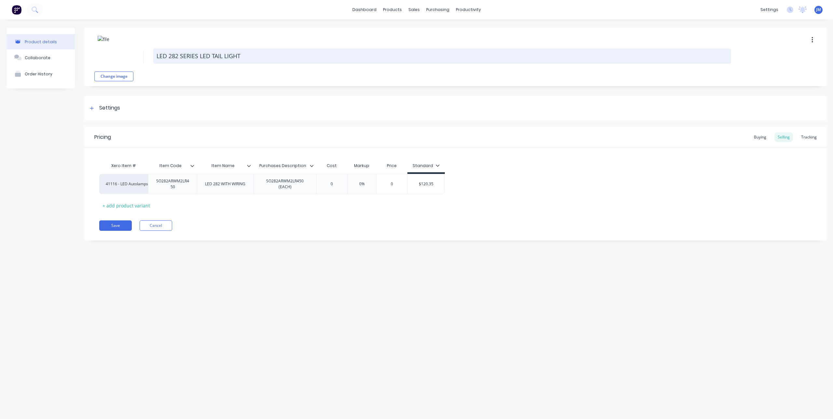
type textarea "x"
type textarea "LED A282 SERIES LED TAIL LIGHT"
type textarea "x"
type textarea "LED AU282 SERIES LED TAIL LIGHT"
type textarea "x"
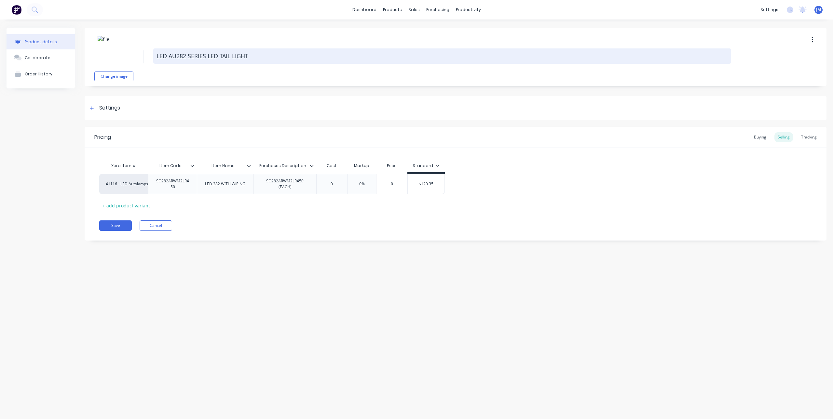
type textarea "LED AUT282 SERIES LED TAIL LIGHT"
type textarea "x"
type textarea "LED AUTO282 SERIES LED TAIL LIGHT"
type textarea "x"
type textarea "LED AUTO 282 SERIES LED TAIL LIGHT"
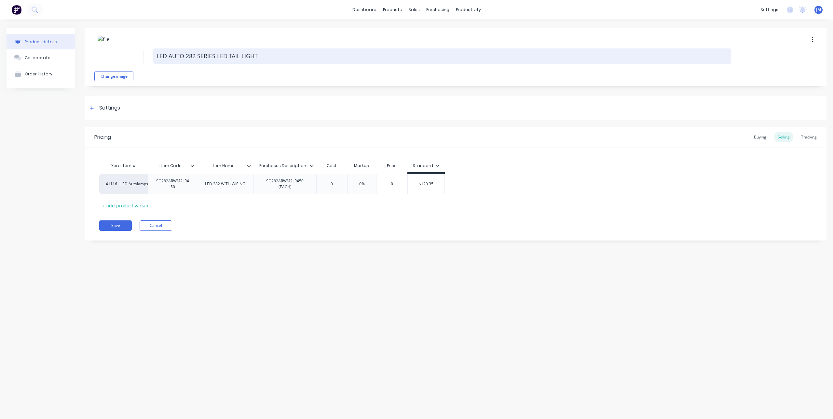
type textarea "x"
type textarea "LED AUTO L282 SERIES LED TAIL LIGHT"
type textarea "x"
type textarea "LED AUTO LM282 SERIES LED TAIL LIGHT"
type textarea "x"
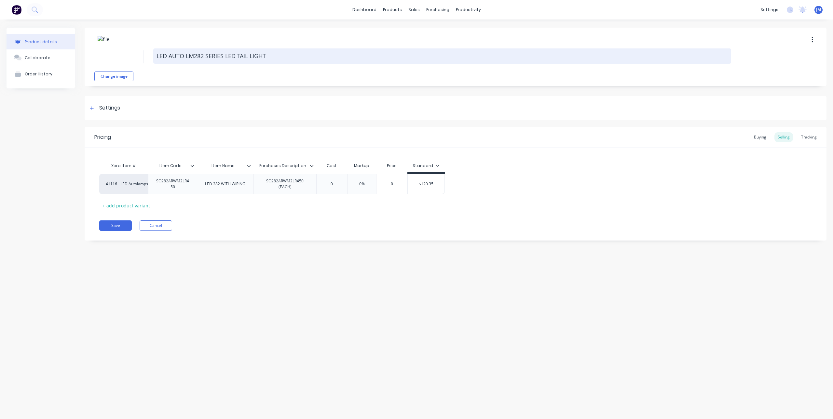
type textarea "LED AUTO LMP282 SERIES LED TAIL LIGHT"
type textarea "x"
type textarea "LED AUTO LMPA282 SERIES LED TAIL LIGHT"
type textarea "x"
type textarea "LED AUTO LMP282 SERIES LED TAIL LIGHT"
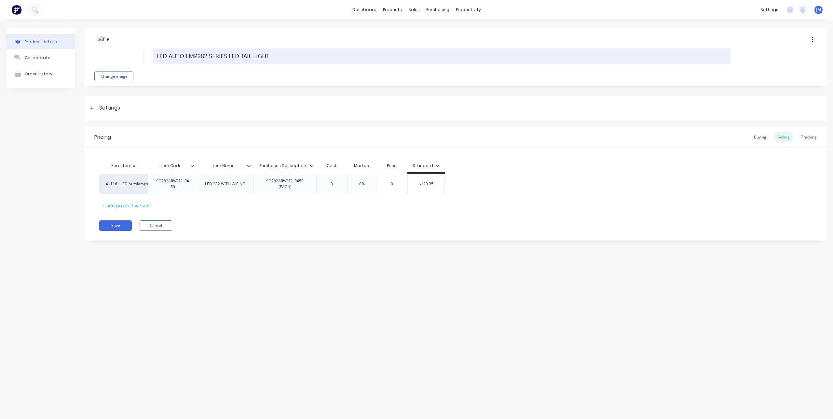
type textarea "x"
type textarea "LED AUTO LM282 SERIES LED TAIL LIGHT"
type textarea "x"
type textarea "LED AUTO L282 SERIES LED TAIL LIGHT"
type textarea "x"
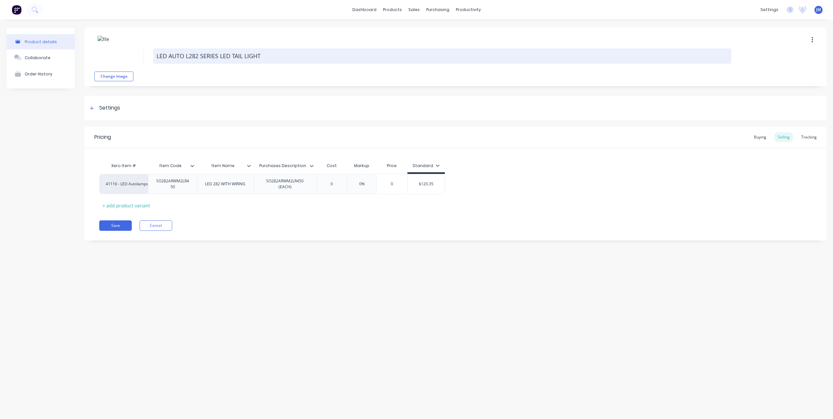
type textarea "LED AUTO 282 SERIES LED TAIL LIGHT"
type textarea "x"
type textarea "LED AUTO282 SERIES LED TAIL LIGHT"
type textarea "x"
type textarea "LED AUTOL282 SERIES LED TAIL LIGHT"
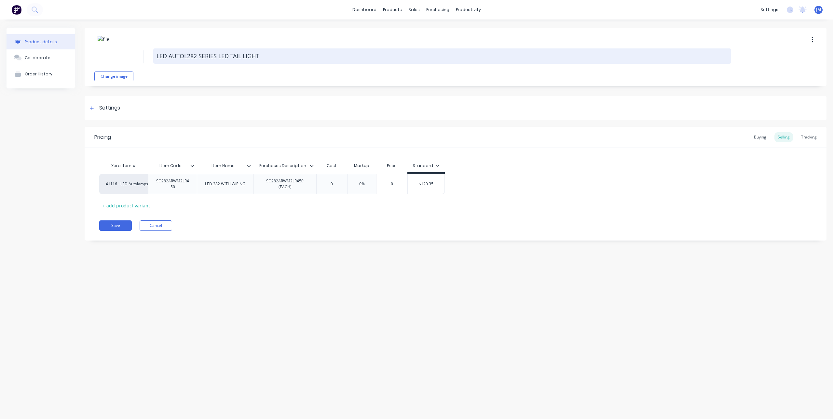
type textarea "x"
type textarea "LED AUTOLM282 SERIES LED TAIL LIGHT"
type textarea "x"
type textarea "LED AUTOL282 SERIES LED TAIL LIGHT"
type textarea "x"
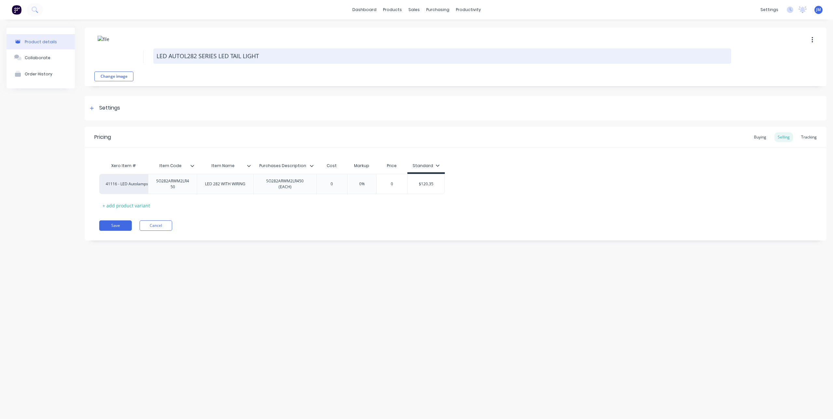
type textarea "LED AUTOLA282 SERIES LED TAIL LIGHT"
type textarea "x"
type textarea "LED AUTOLAM282 SERIES LED TAIL LIGHT"
type textarea "x"
type textarea "LED AUTOLAMP282 SERIES LED TAIL LIGHT"
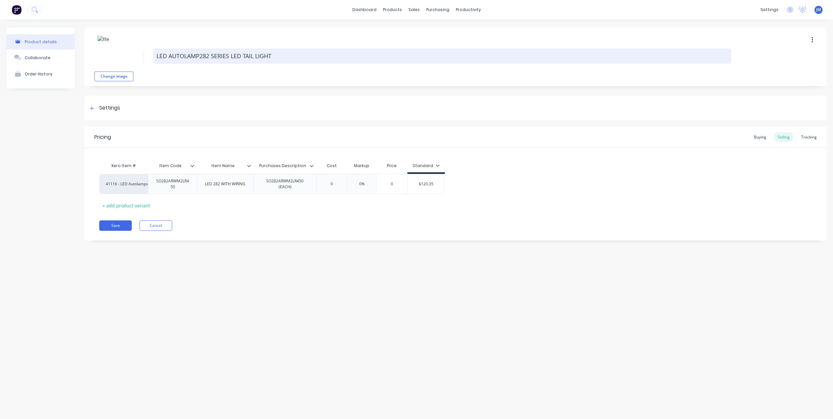
type textarea "x"
type textarea "LED AUTOLAMPS282 SERIES LED TAIL LIGHT"
type textarea "x"
type textarea "LED AUTOLAMPS 282 SERIES LED TAIL LIGHT"
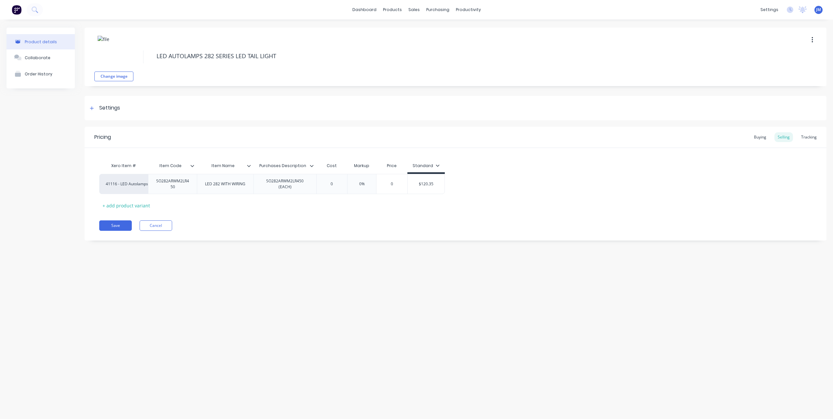
click at [250, 165] on icon at bounding box center [249, 166] width 4 height 4
click at [230, 198] on div "Delete attribute column" at bounding box center [218, 196] width 52 height 7
click at [194, 167] on icon at bounding box center [192, 166] width 4 height 4
click at [192, 167] on icon at bounding box center [192, 166] width 4 height 4
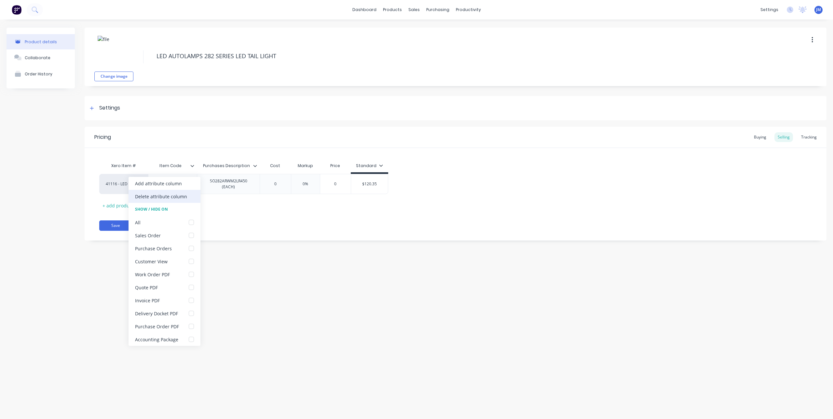
click at [167, 199] on div "Delete attribute column" at bounding box center [161, 196] width 52 height 7
click at [207, 167] on icon at bounding box center [206, 166] width 4 height 4
type textarea "x"
type textarea "LED AUTOLAMPS 282 SERIES LED TAIL LIGHT"
type textarea "x"
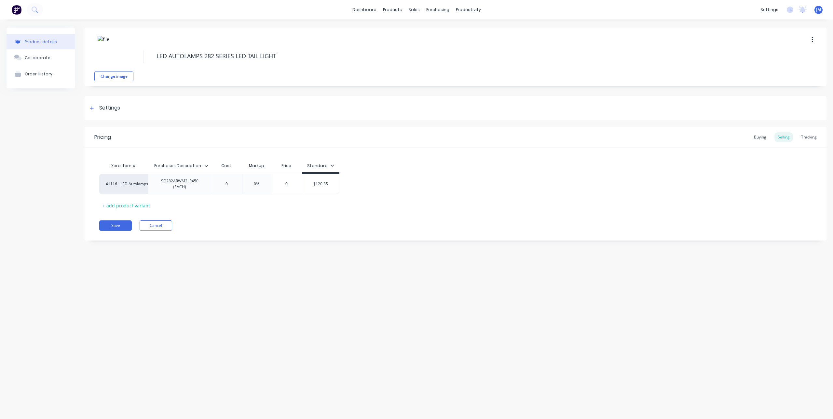
type textarea "LED AUTOLAMPS 282 SERIES LED TAIL LIGHT"
click at [201, 168] on input "Purchases Description" at bounding box center [177, 166] width 59 height 6
type input "d"
type input "DETAILS"
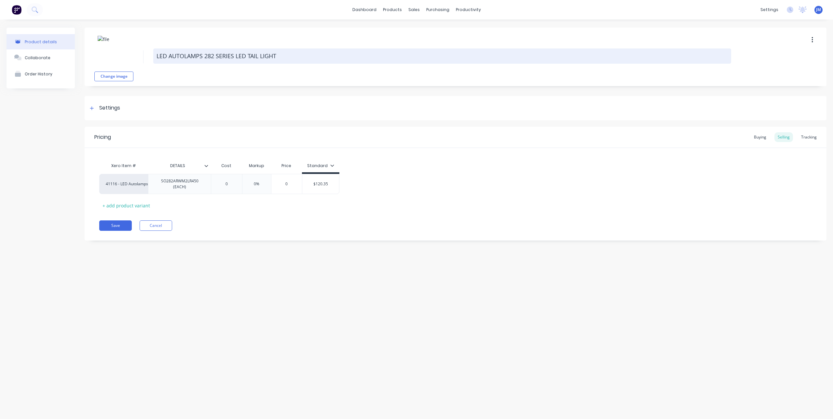
click at [292, 57] on textarea "LED AUTOLAMPS 282 SERIES LED TAIL LIGHT" at bounding box center [442, 55] width 578 height 15
type textarea "x"
type textarea "LED AUTOLAMPS 282 SERIES LED TAIL LIGHT"
type textarea "x"
type textarea "LED AUTOLAMPS 282 SERIES LED TAIL LIGHT ("
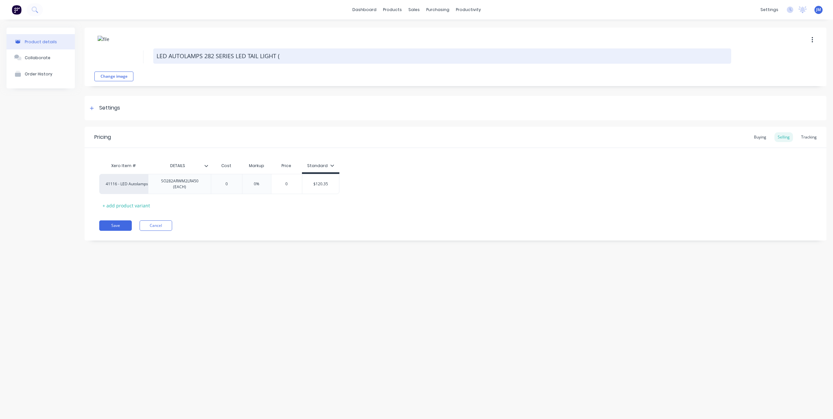
type textarea "x"
type textarea "LED AUTOLAMPS 282 SERIES LED TAIL LIGHT (R"
type textarea "x"
type textarea "LED AUTOLAMPS 282 SERIES LED TAIL LIGHT (RE"
type textarea "x"
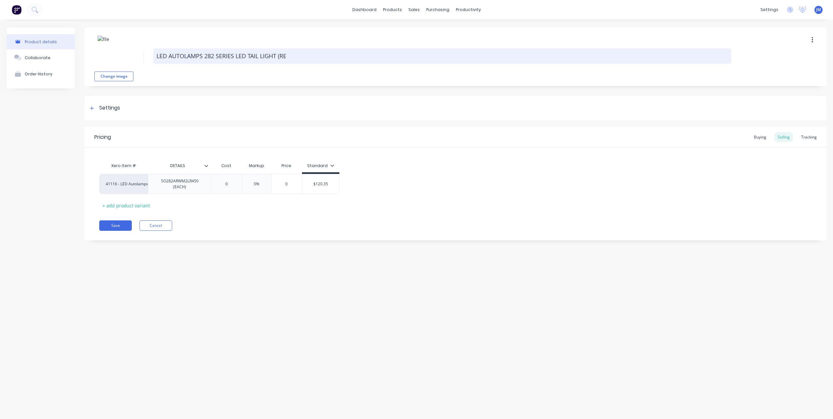
type textarea "LED AUTOLAMPS 282 SERIES LED TAIL LIGHT (REA"
type textarea "x"
type textarea "LED AUTOLAMPS 282 SERIES LED TAIL LIGHT (REAC"
type textarea "x"
type textarea "LED AUTOLAMPS 282 SERIES LED TAIL LIGHT (REACH"
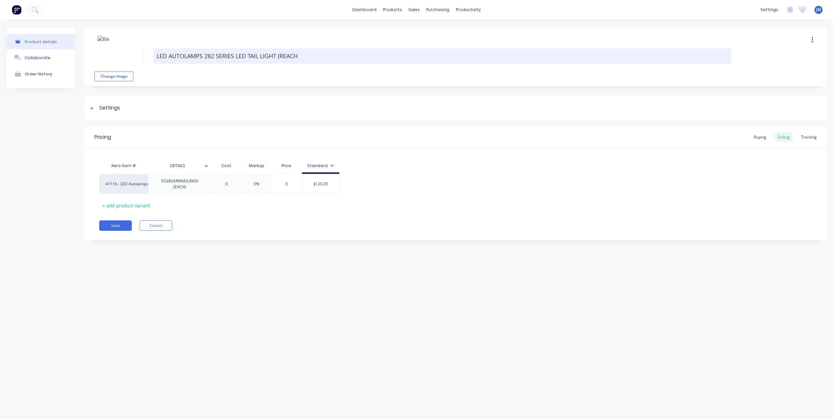
type textarea "x"
type textarea "LED AUTOLAMPS 282 SERIES LED TAIL LIGHT (REACH)"
click at [284, 55] on textarea "LED AUTOLAMPS 282 SERIES LED TAIL LIGHT (REACH)" at bounding box center [442, 55] width 578 height 15
type textarea "x"
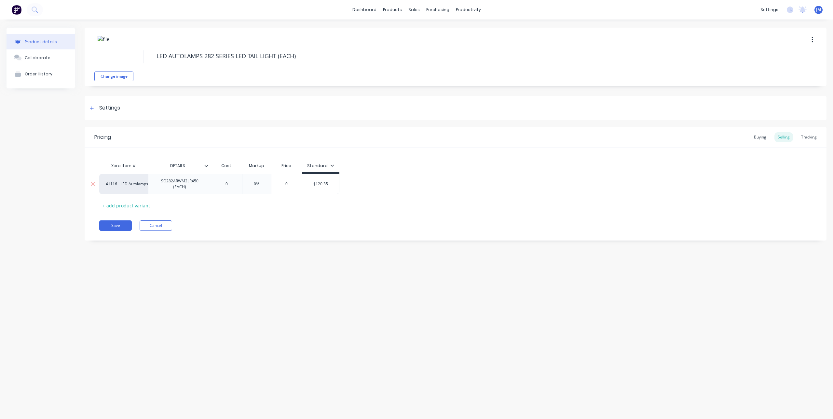
type textarea "LED AUTOLAMPS 282 SERIES LED TAIL LIGHT (EACH)"
type textarea "x"
type textarea "LED AUTOLAMPS 282 SERIES LED TAIL LIGHT (EACH)"
click at [163, 184] on div "SO282ARWM2LR450 (EACH)" at bounding box center [179, 184] width 57 height 14
click at [163, 181] on div "SO282ARWM2LR450 (EACH)" at bounding box center [179, 184] width 57 height 14
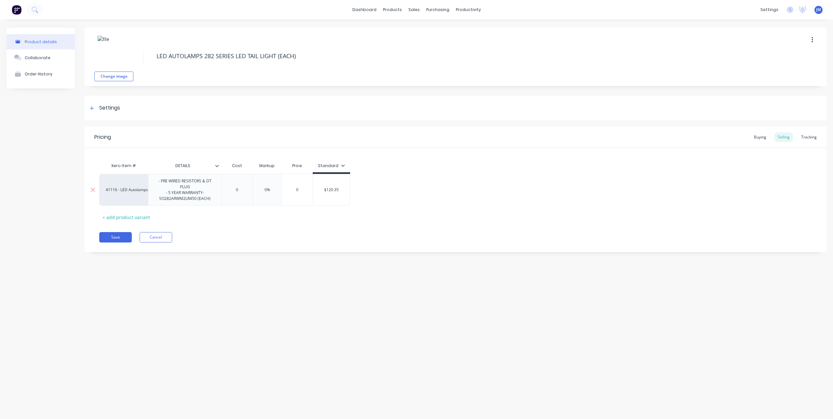
click at [156, 181] on div "- PRE WIRED RESISTORS & DT PLUG - 5 YEAR WARRANTY - SO282ARWM2LR450 (EACH)" at bounding box center [185, 190] width 68 height 26
click at [263, 226] on div "Pricing Buying Selling Tracking Xero Item # DETAILS Cost Markup Price Standard …" at bounding box center [456, 187] width 742 height 120
click at [253, 167] on icon at bounding box center [251, 166] width 4 height 4
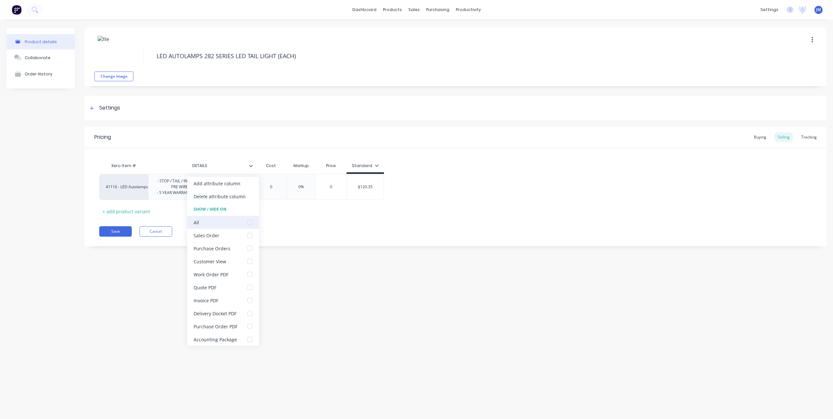
click at [248, 222] on div at bounding box center [249, 222] width 13 height 13
click at [279, 224] on div "Pricing Buying Selling Tracking Xero Item # DETAILS Cost Markup Price Standard …" at bounding box center [456, 187] width 742 height 120
click at [120, 235] on button "Save" at bounding box center [115, 231] width 33 height 10
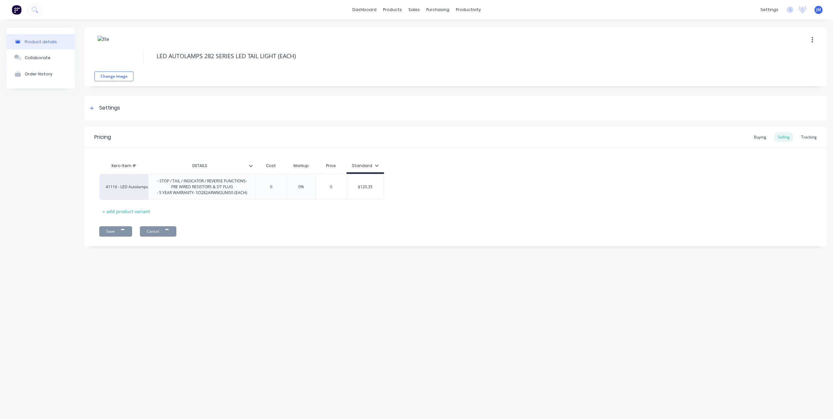
type textarea "x"
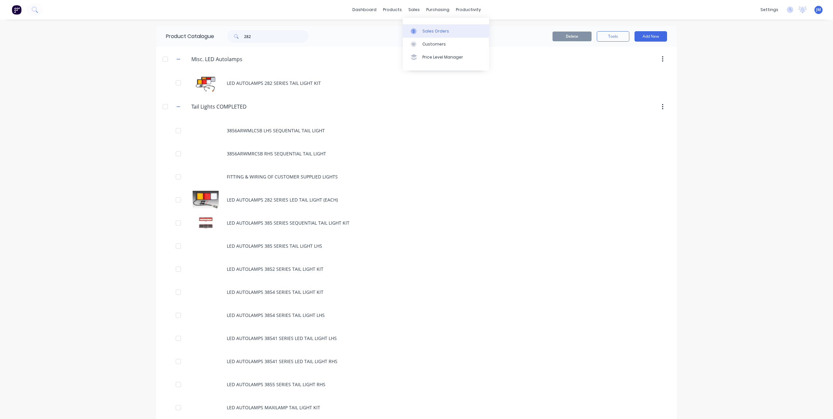
click at [421, 35] on link "Sales Orders" at bounding box center [446, 30] width 86 height 13
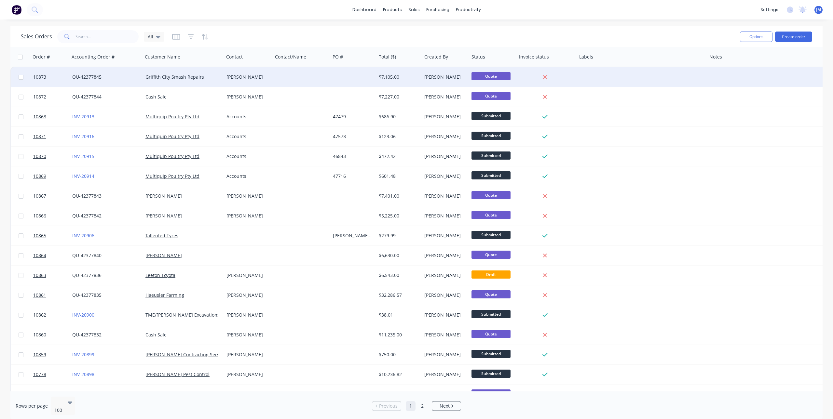
click at [253, 75] on div "[PERSON_NAME]" at bounding box center [246, 77] width 41 height 7
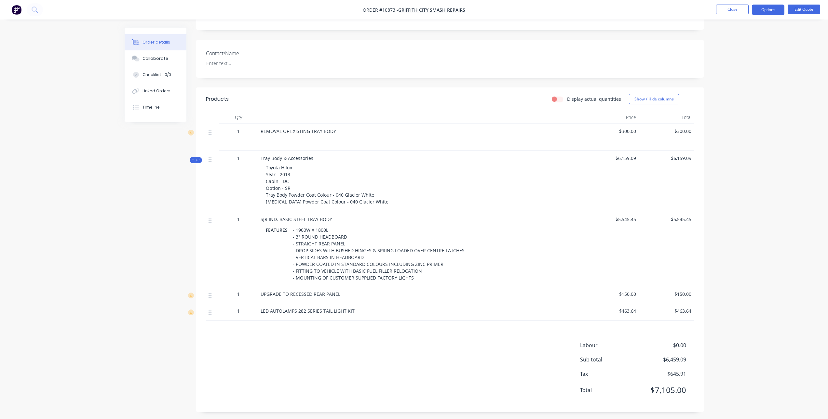
scroll to position [144, 0]
click at [804, 10] on button "Edit Quote" at bounding box center [804, 10] width 33 height 10
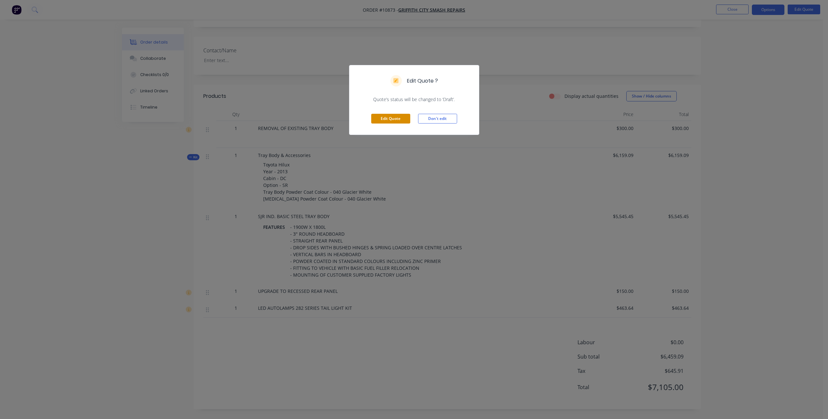
click at [389, 115] on button "Edit Quote" at bounding box center [390, 119] width 39 height 10
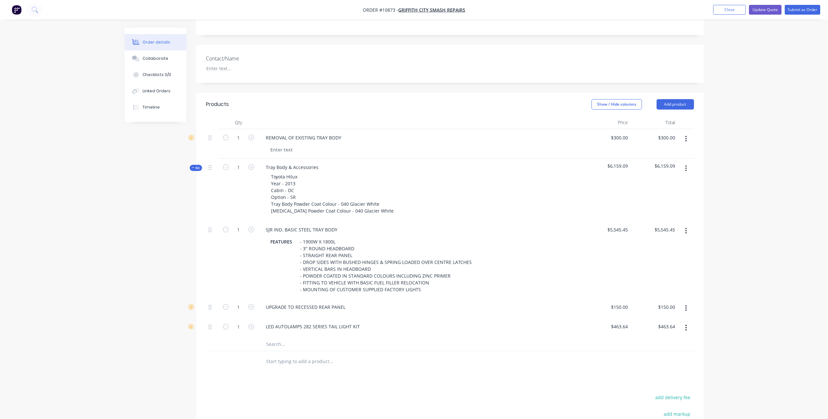
scroll to position [228, 0]
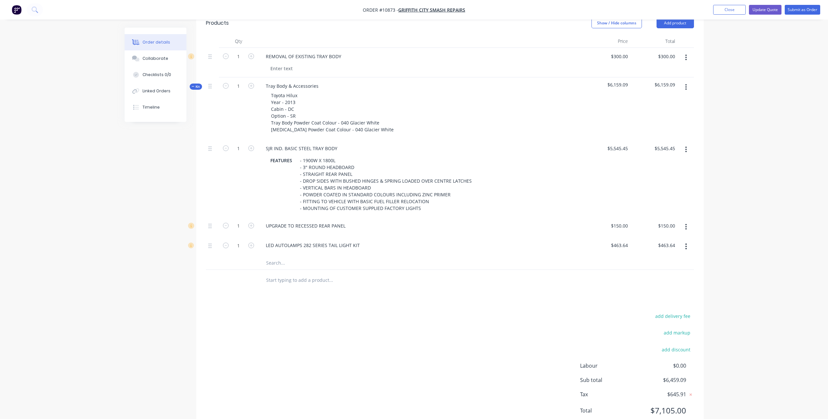
click at [686, 243] on icon "button" at bounding box center [686, 246] width 2 height 7
click at [669, 285] on div "Delete" at bounding box center [663, 289] width 50 height 9
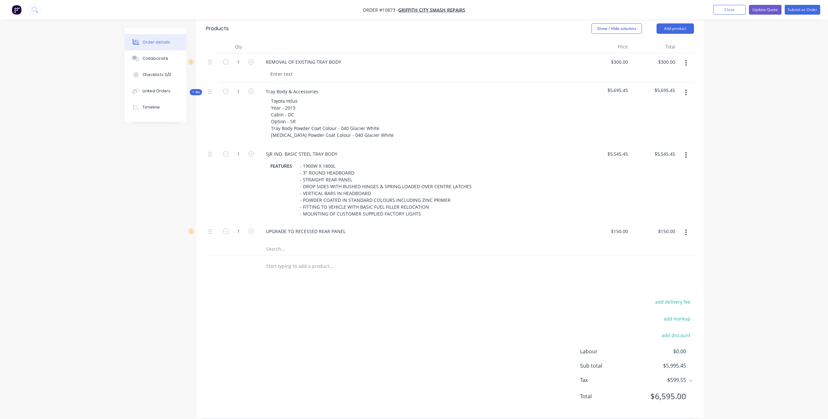
click at [281, 242] on input "text" at bounding box center [331, 248] width 130 height 13
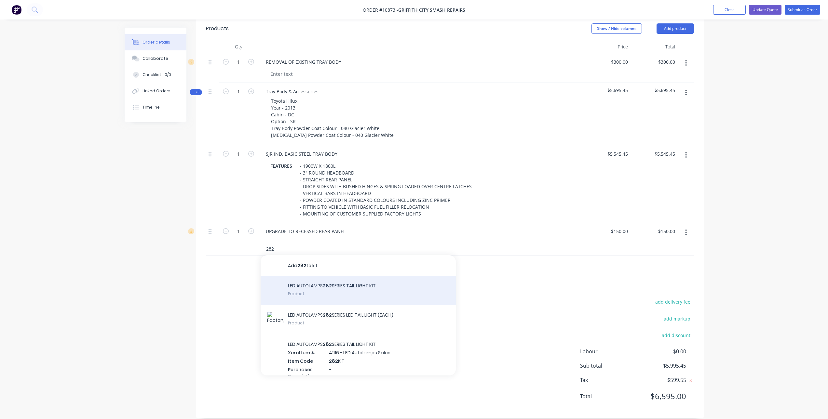
type input "282"
click at [344, 277] on div "LED AUTOLAMPS 282 SERIES TAIL LIGHT KIT Product" at bounding box center [358, 290] width 195 height 29
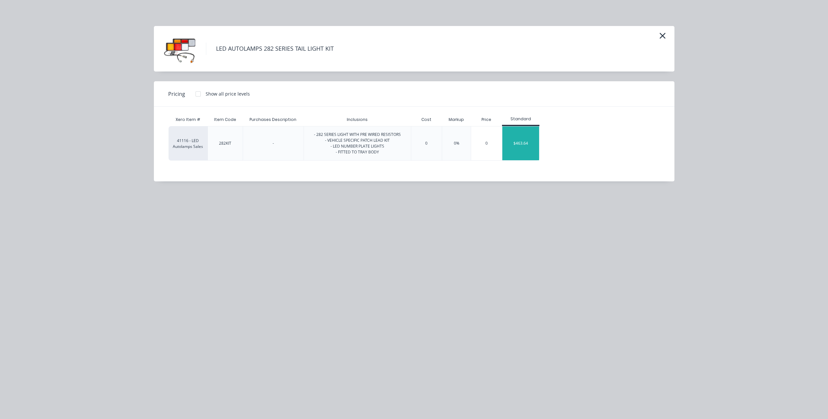
click at [515, 134] on div "$463.64" at bounding box center [520, 144] width 37 height 34
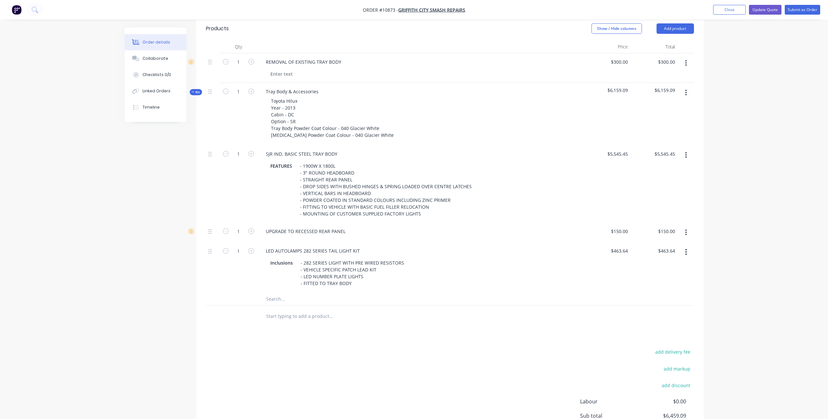
click at [515, 324] on div "Products Show / Hide columns Add product Qty Price Total 1 REMOVAL OF EXISTING …" at bounding box center [450, 243] width 508 height 452
drag, startPoint x: 294, startPoint y: 254, endPoint x: 273, endPoint y: 254, distance: 21.5
click at [273, 258] on div "Inclusions" at bounding box center [282, 262] width 28 height 9
click at [317, 333] on div "Products Show / Hide columns Add product Qty Price Total 1 REMOVAL OF EXISTING …" at bounding box center [450, 243] width 508 height 452
click at [435, 327] on div "Products Show / Hide columns Add product Qty Price Total 1 REMOVAL OF EXISTING …" at bounding box center [450, 243] width 508 height 452
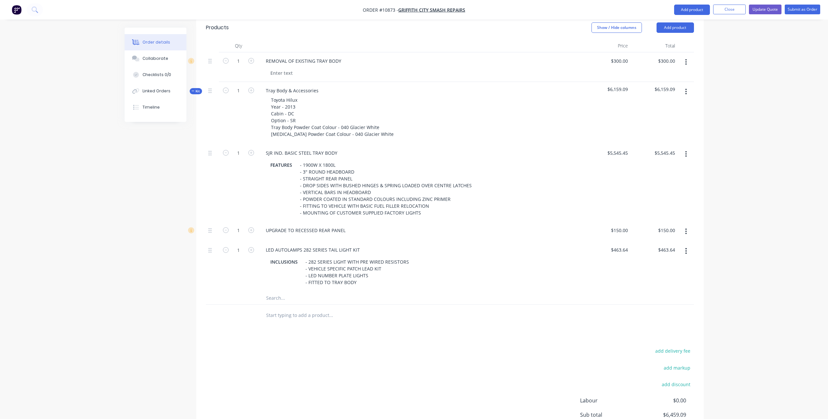
scroll to position [272, 0]
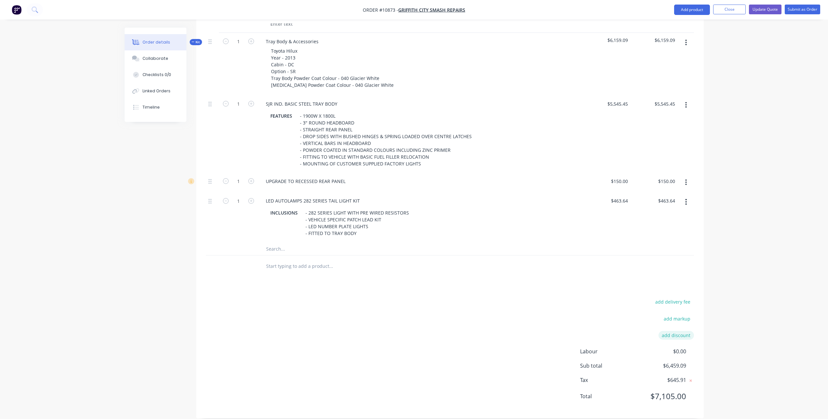
click at [676, 331] on button "add discount" at bounding box center [676, 335] width 35 height 9
drag, startPoint x: 669, startPoint y: 326, endPoint x: 684, endPoint y: 338, distance: 19.2
click at [669, 333] on input at bounding box center [668, 338] width 29 height 10
type input "10%"
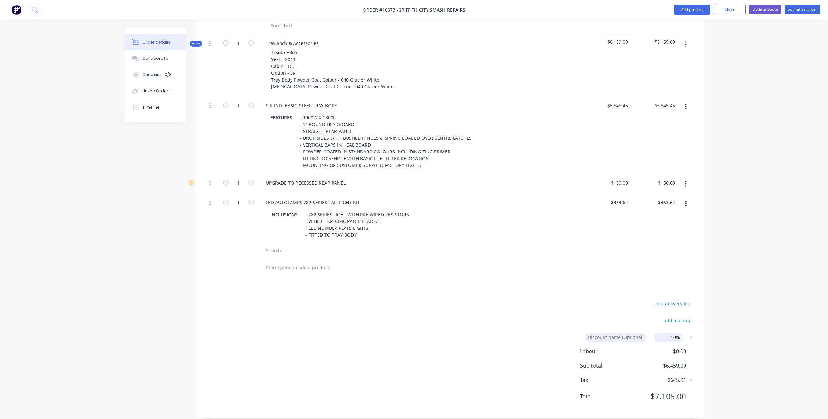
click at [628, 301] on div "add delivery fee" at bounding box center [653, 307] width 81 height 17
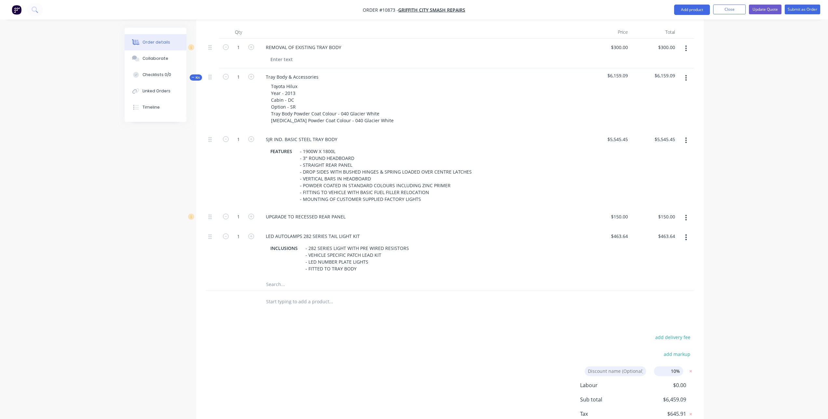
scroll to position [141, 0]
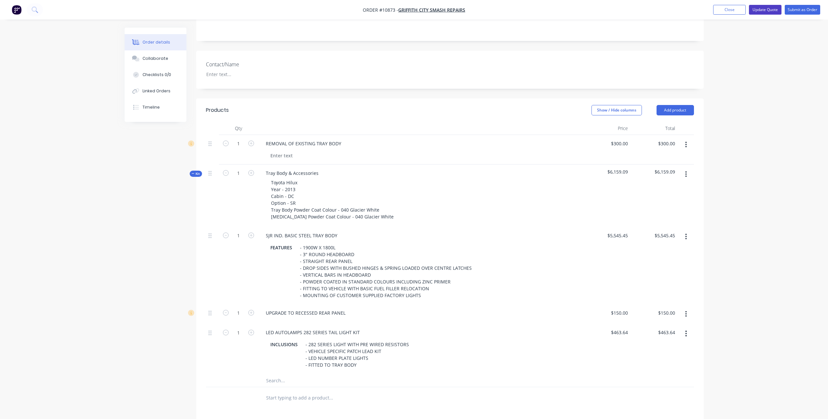
click at [768, 8] on button "Update Quote" at bounding box center [765, 10] width 33 height 10
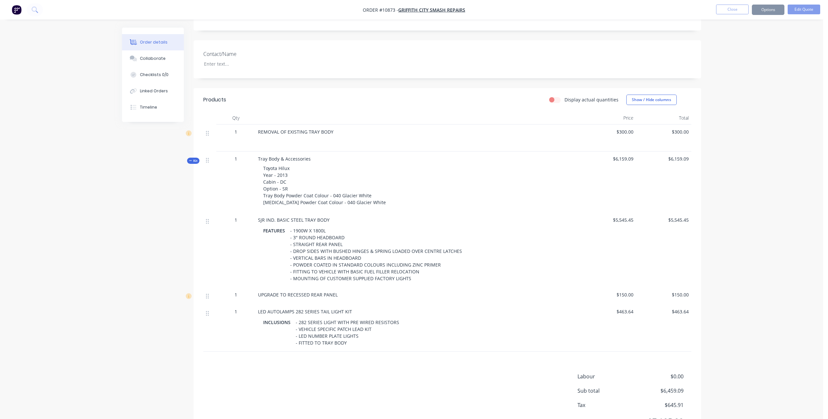
scroll to position [0, 0]
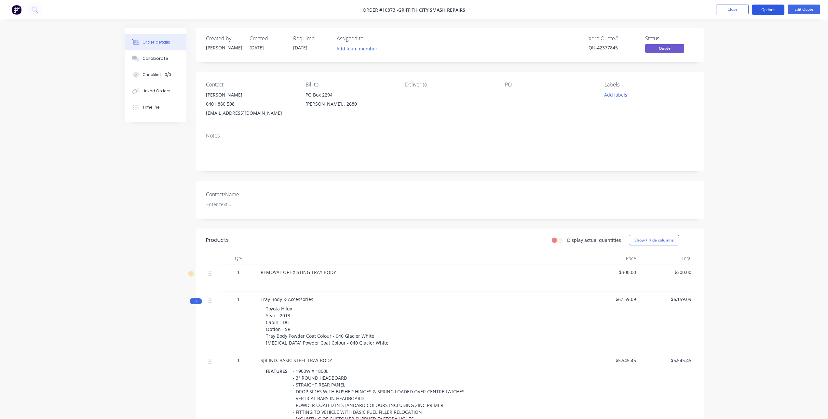
click at [767, 9] on button "Options" at bounding box center [768, 10] width 33 height 10
click at [756, 38] on div "Quote" at bounding box center [749, 39] width 60 height 9
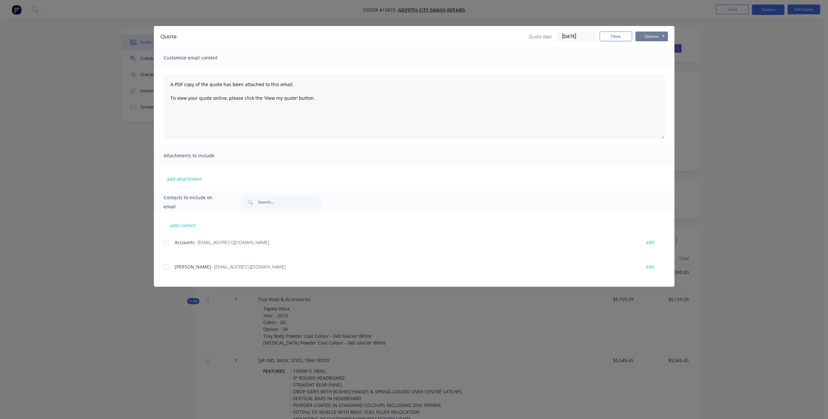
click at [653, 38] on button "Options" at bounding box center [652, 37] width 33 height 10
click at [657, 50] on button "Preview" at bounding box center [657, 48] width 42 height 11
click at [613, 35] on button "Close" at bounding box center [616, 37] width 33 height 10
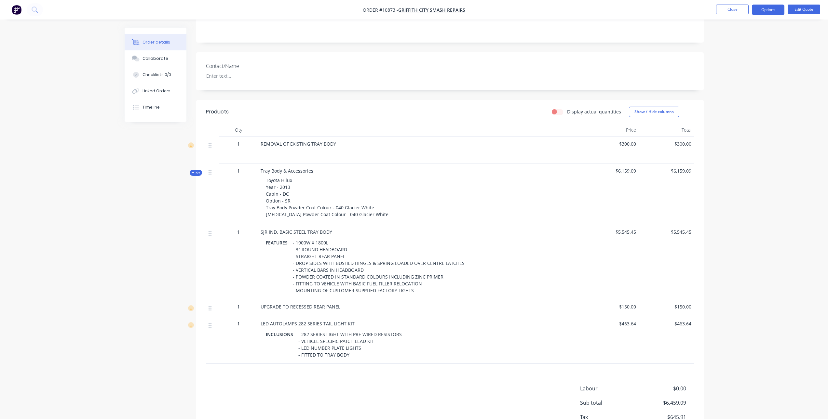
scroll to position [77, 0]
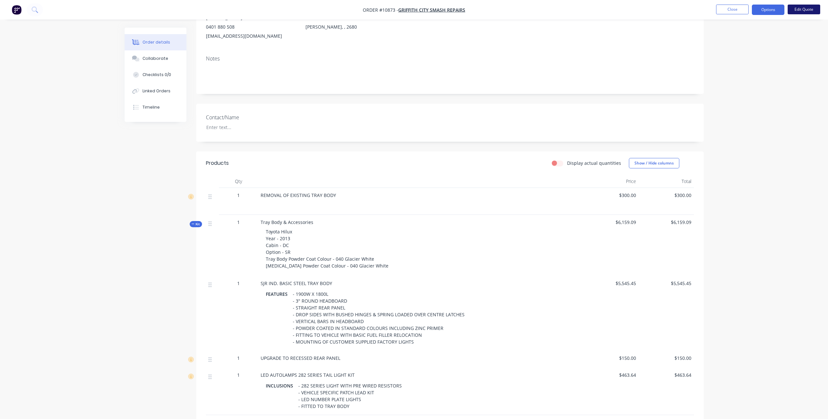
click at [800, 10] on button "Edit Quote" at bounding box center [804, 10] width 33 height 10
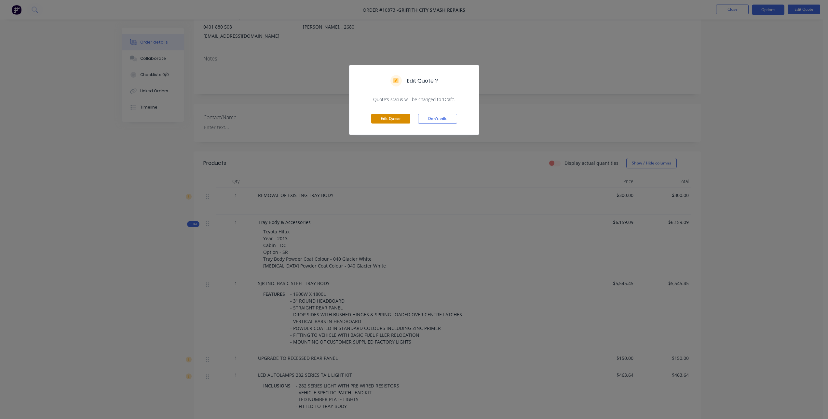
click at [396, 116] on button "Edit Quote" at bounding box center [390, 119] width 39 height 10
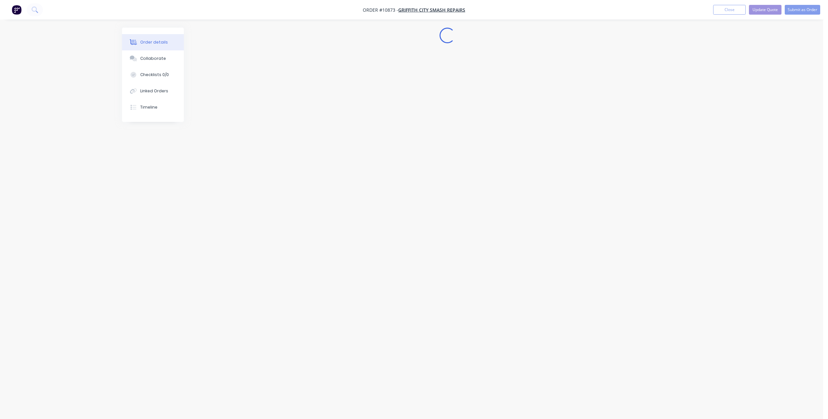
scroll to position [0, 0]
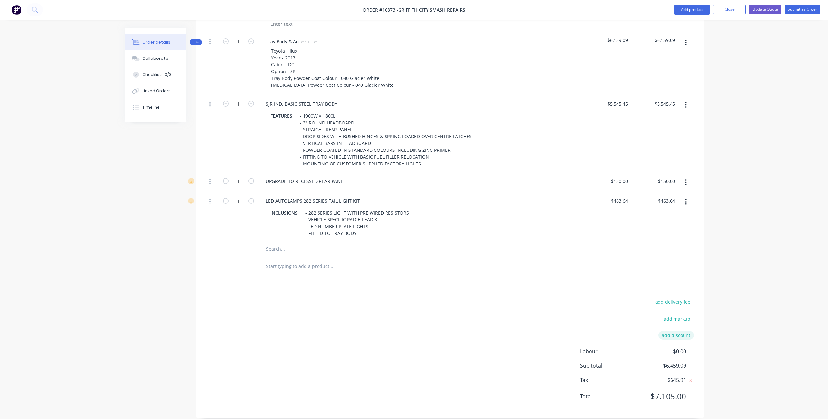
click at [676, 331] on button "add discount" at bounding box center [676, 335] width 35 height 9
click at [664, 333] on input at bounding box center [668, 338] width 29 height 10
type input "10%"
click input "submit" at bounding box center [0, 0] width 0 height 0
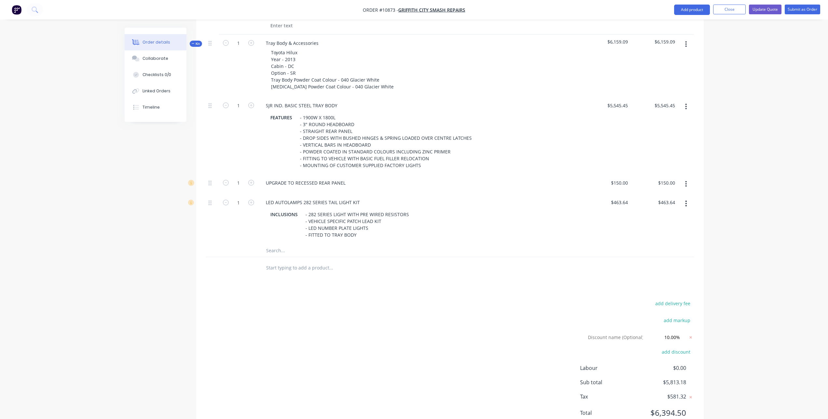
click at [541, 334] on div "add delivery fee add markup Discount name (Optional) 10.00% 10.00% 0% add disco…" at bounding box center [450, 362] width 488 height 126
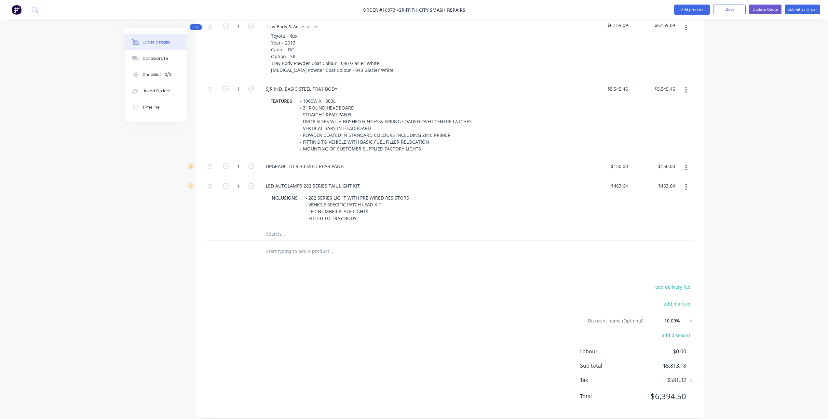
scroll to position [92, 0]
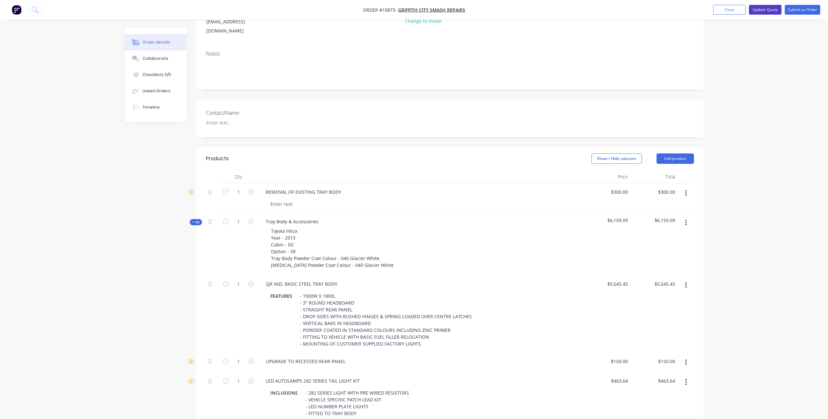
click at [768, 10] on button "Update Quote" at bounding box center [765, 10] width 33 height 10
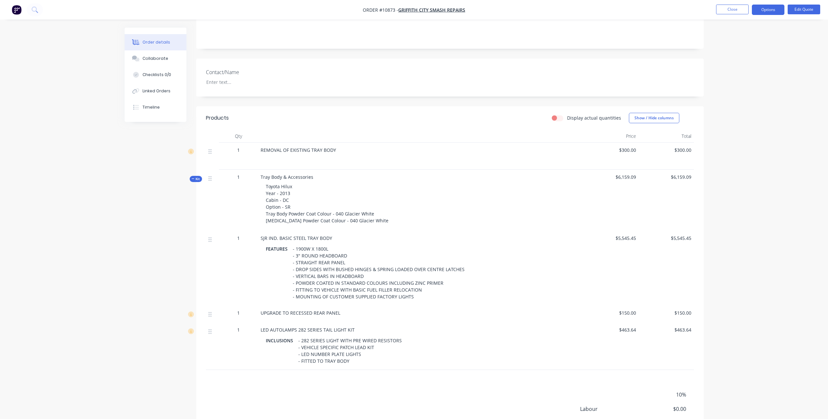
scroll to position [26, 0]
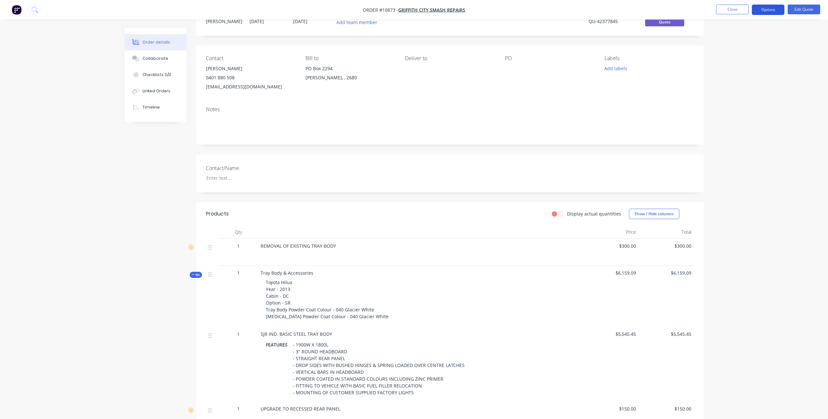
click at [763, 9] on button "Options" at bounding box center [768, 10] width 33 height 10
click at [738, 37] on div "Quote" at bounding box center [749, 39] width 60 height 9
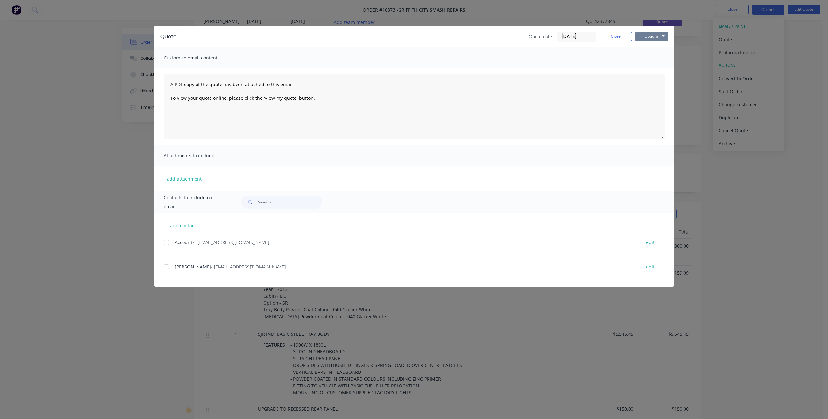
click at [662, 36] on button "Options" at bounding box center [652, 37] width 33 height 10
click at [660, 51] on button "Preview" at bounding box center [657, 48] width 42 height 11
click at [617, 35] on button "Close" at bounding box center [616, 37] width 33 height 10
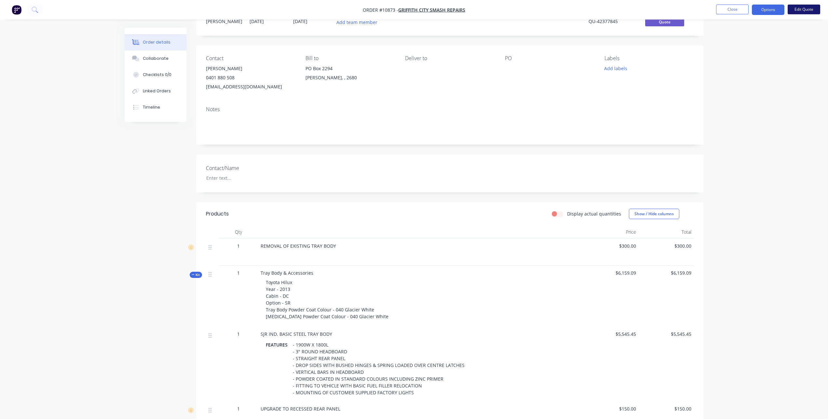
click at [808, 9] on button "Edit Quote" at bounding box center [804, 10] width 33 height 10
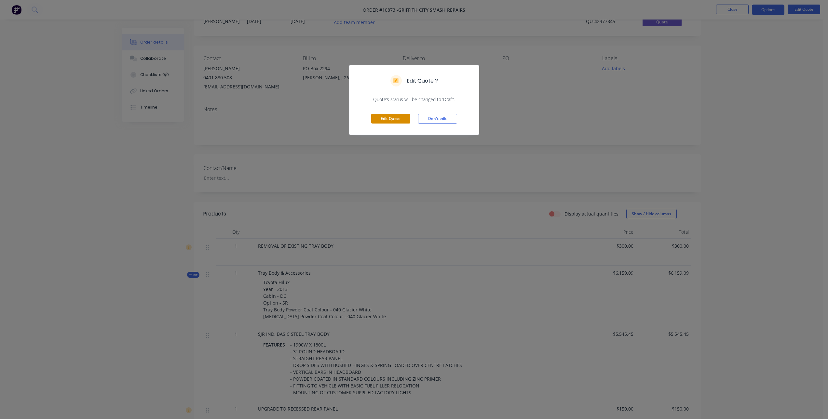
click at [392, 120] on button "Edit Quote" at bounding box center [390, 119] width 39 height 10
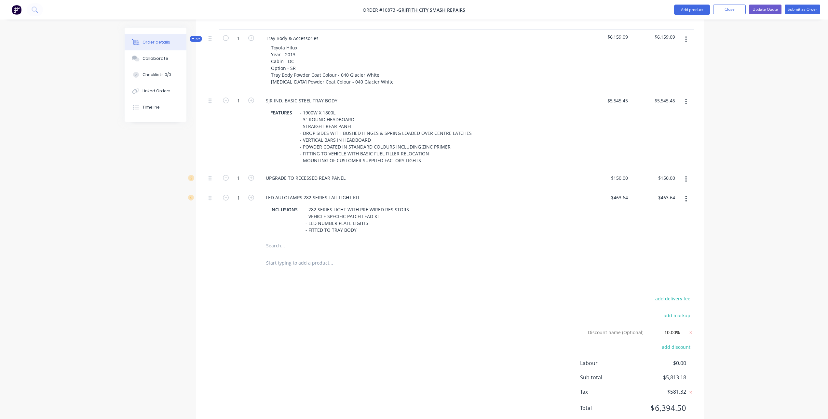
scroll to position [287, 0]
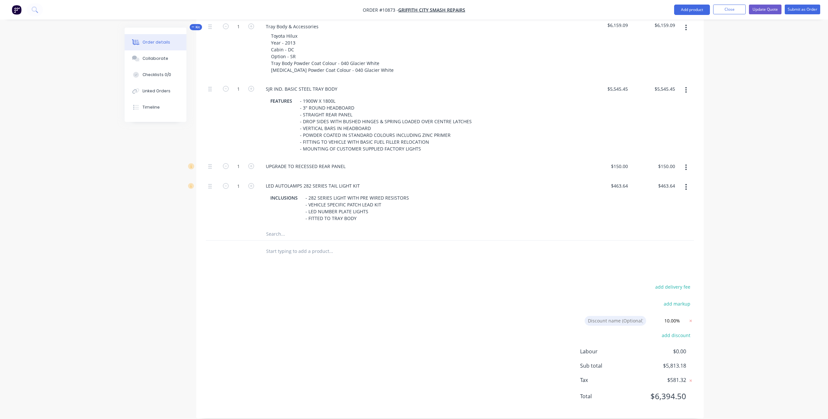
click at [623, 316] on input at bounding box center [616, 321] width 62 height 10
type input "d"
type input "Discount"
click at [599, 293] on div "add delivery fee add markup Discount Discount Discount name (Optional) 10.00% 1…" at bounding box center [450, 346] width 488 height 126
click at [754, 9] on button "Update Quote" at bounding box center [765, 10] width 33 height 10
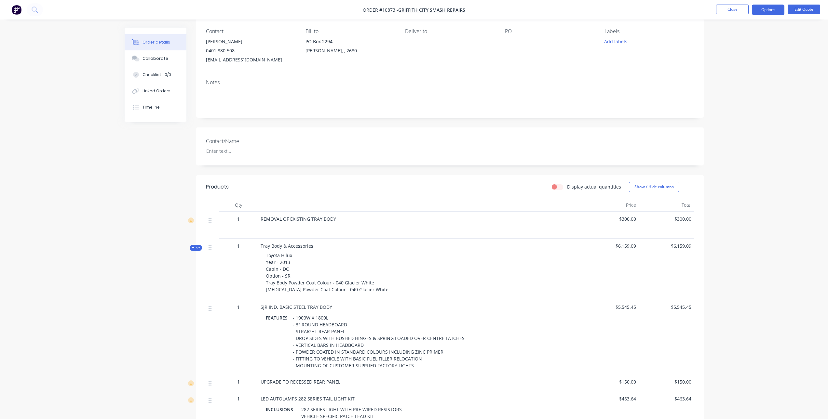
scroll to position [0, 0]
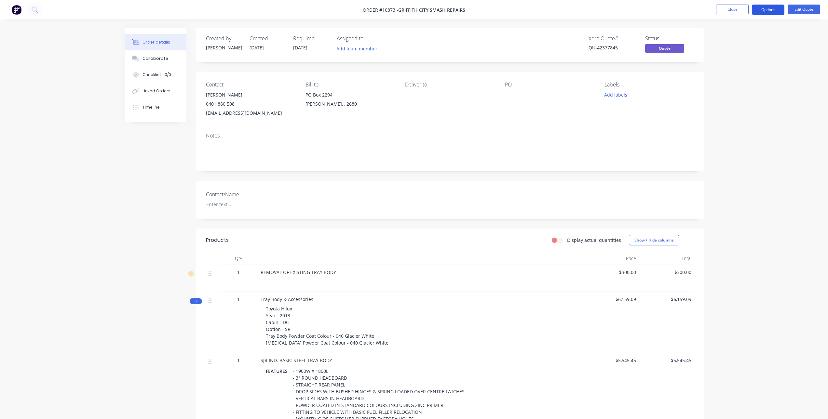
click at [770, 9] on button "Options" at bounding box center [768, 10] width 33 height 10
click at [735, 42] on div "Quote" at bounding box center [749, 39] width 60 height 9
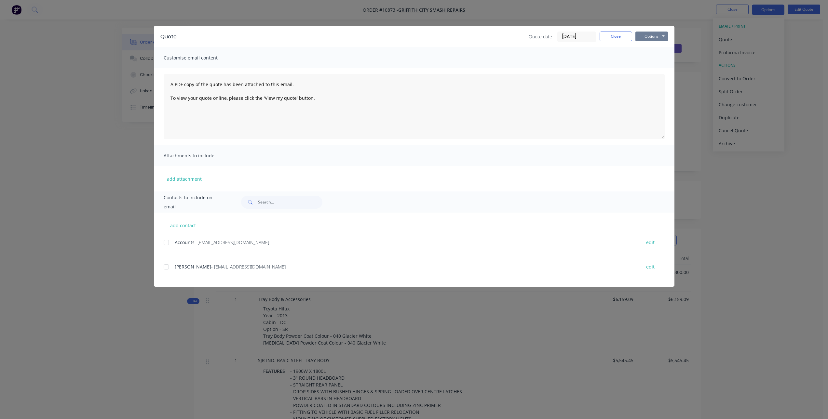
click at [652, 36] on button "Options" at bounding box center [652, 37] width 33 height 10
click at [658, 49] on button "Preview" at bounding box center [657, 48] width 42 height 11
click at [653, 41] on button "Options" at bounding box center [652, 37] width 33 height 10
click at [167, 268] on div at bounding box center [166, 267] width 13 height 13
click at [648, 35] on button "Options" at bounding box center [652, 37] width 33 height 10
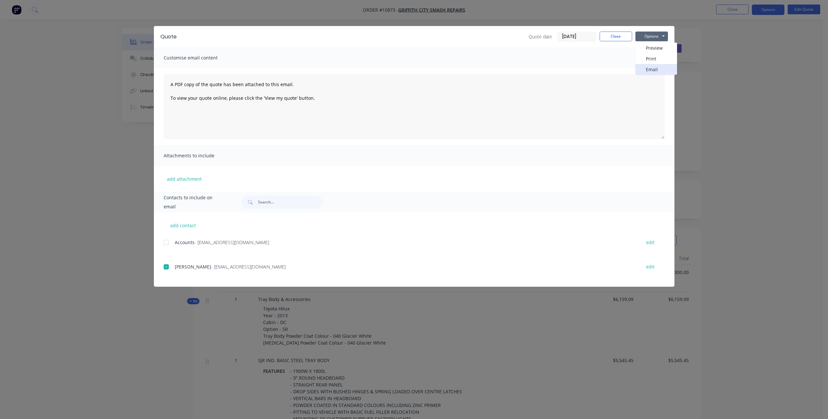
click at [650, 68] on button "Email" at bounding box center [657, 69] width 42 height 11
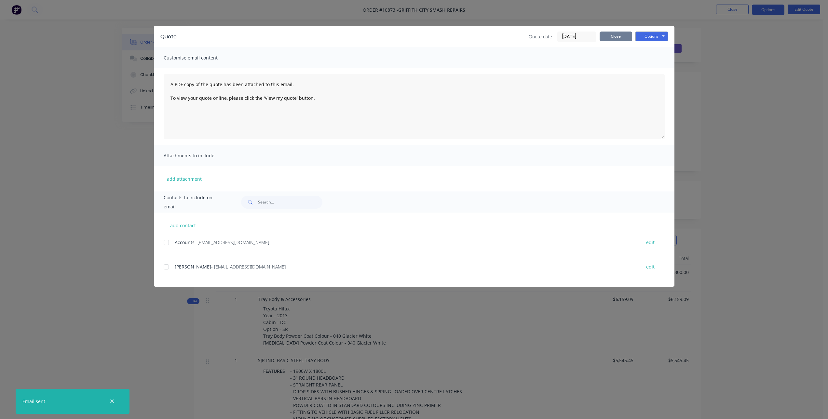
click at [618, 37] on button "Close" at bounding box center [616, 37] width 33 height 10
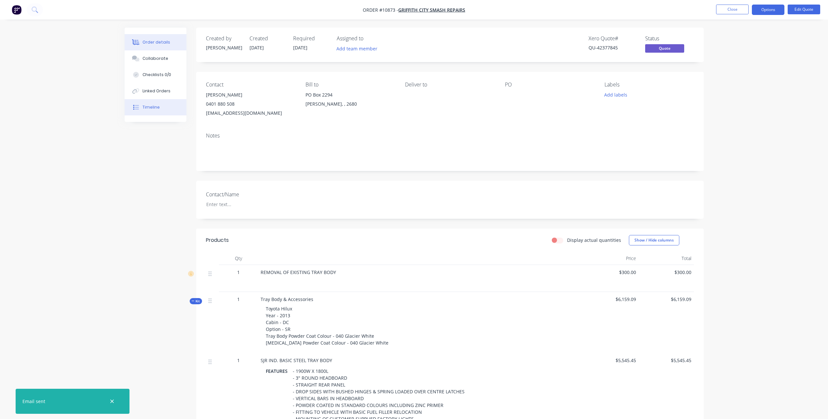
click at [159, 102] on button "Timeline" at bounding box center [156, 107] width 62 height 16
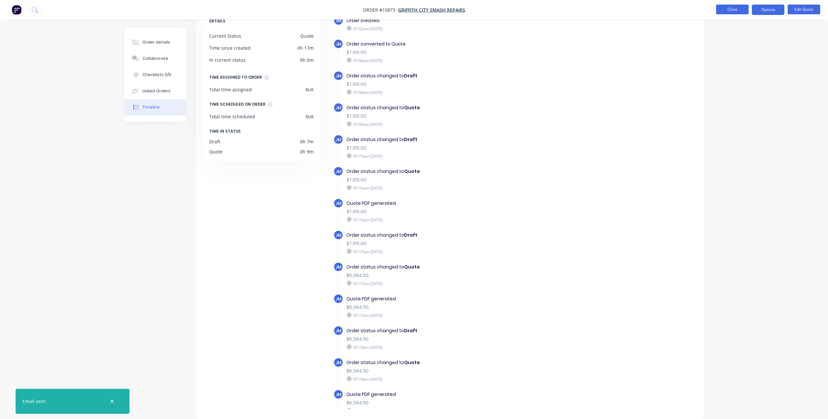
click at [717, 8] on button "Close" at bounding box center [732, 10] width 33 height 10
